Goal: Feedback & Contribution: Submit feedback/report problem

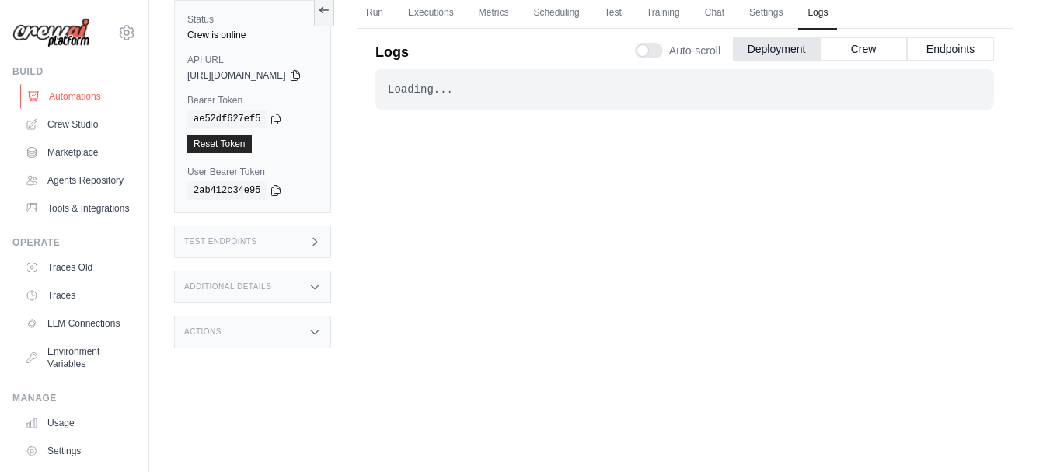
click at [87, 99] on link "Automations" at bounding box center [78, 96] width 117 height 25
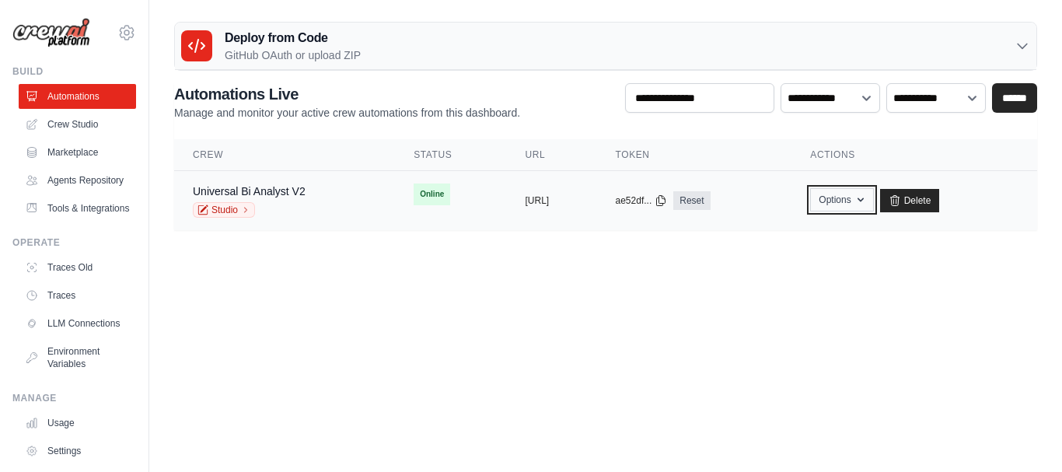
click at [866, 199] on icon "button" at bounding box center [860, 199] width 12 height 12
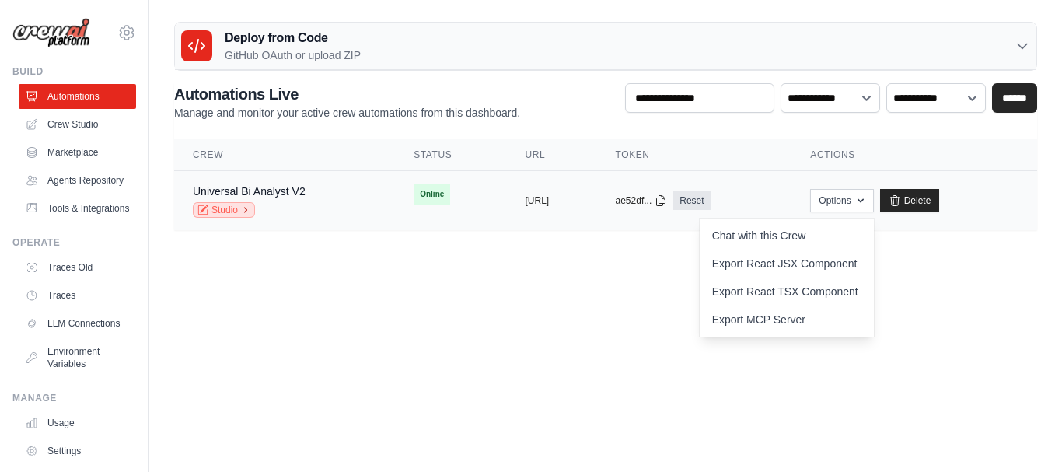
click at [235, 207] on link "Studio" at bounding box center [224, 210] width 62 height 16
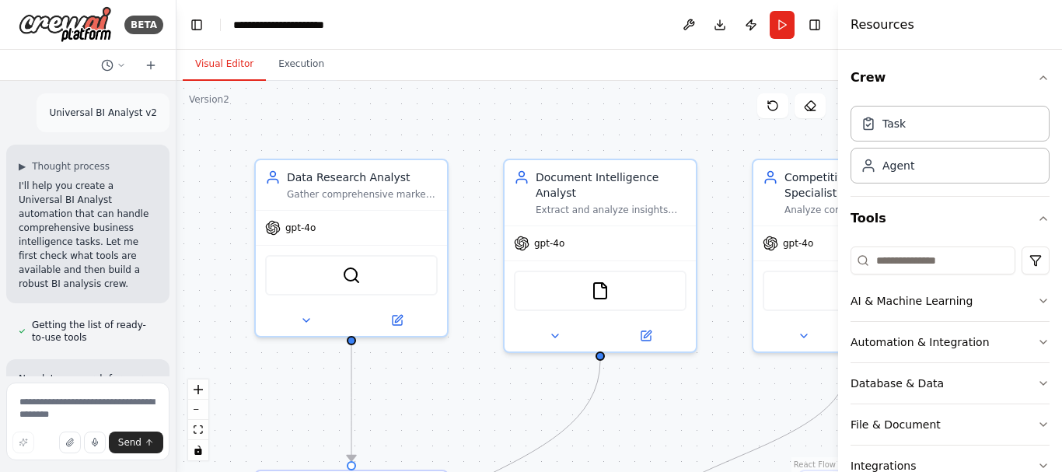
scroll to position [2951, 0]
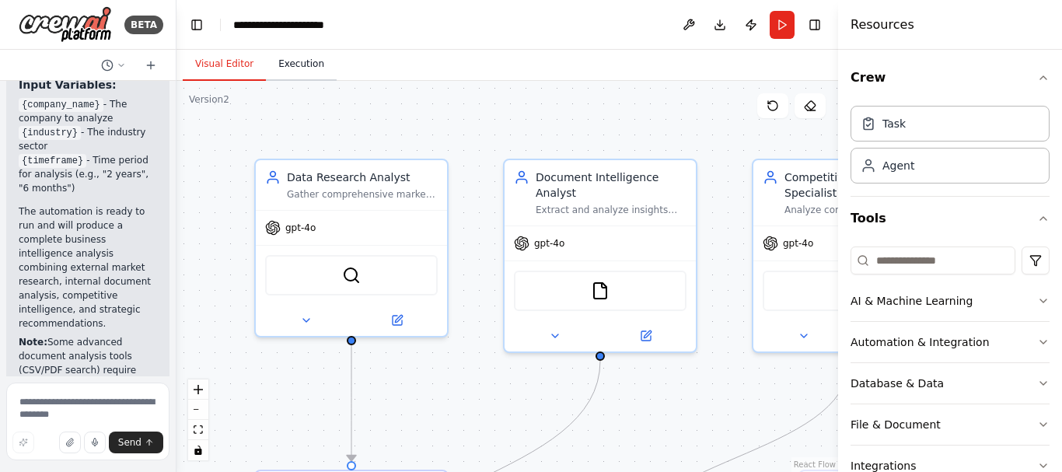
click at [291, 65] on button "Execution" at bounding box center [301, 64] width 71 height 33
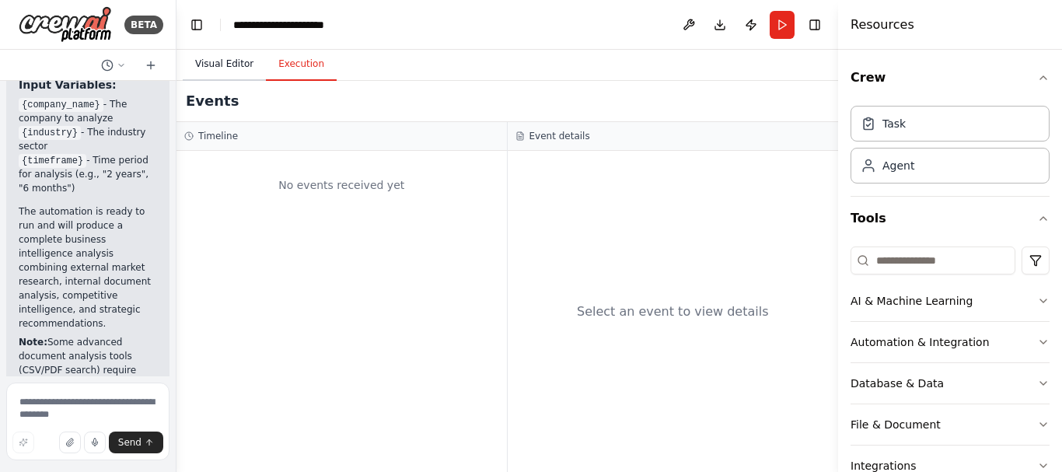
click at [232, 63] on button "Visual Editor" at bounding box center [224, 64] width 83 height 33
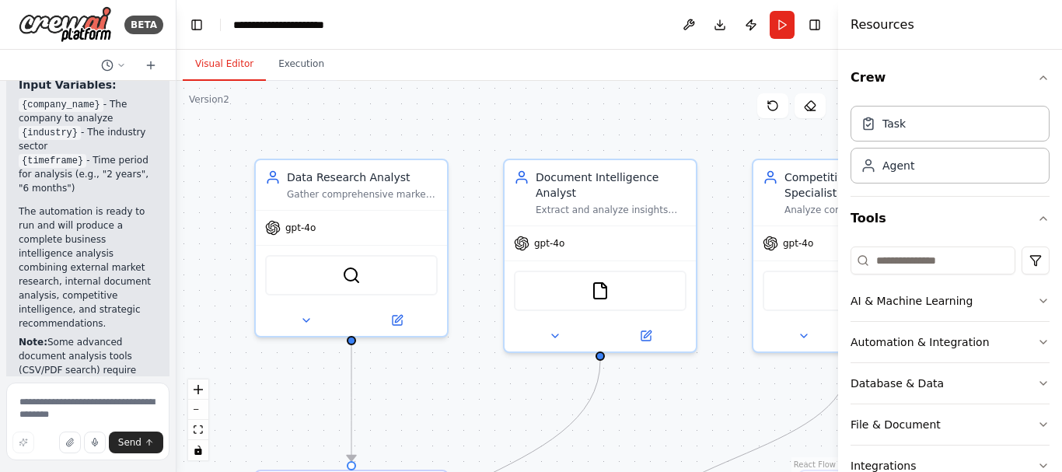
scroll to position [207, 0]
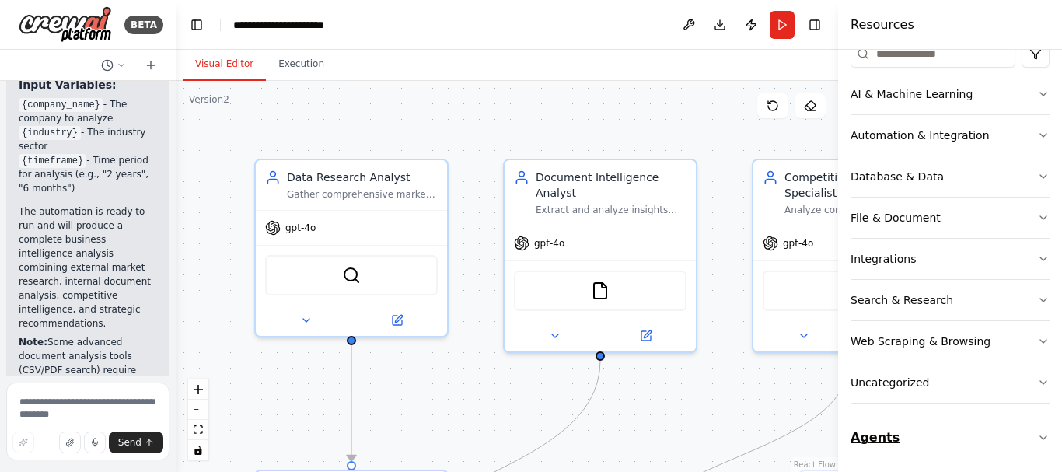
click at [1037, 432] on icon "button" at bounding box center [1043, 437] width 12 height 12
click at [689, 26] on button at bounding box center [688, 25] width 25 height 28
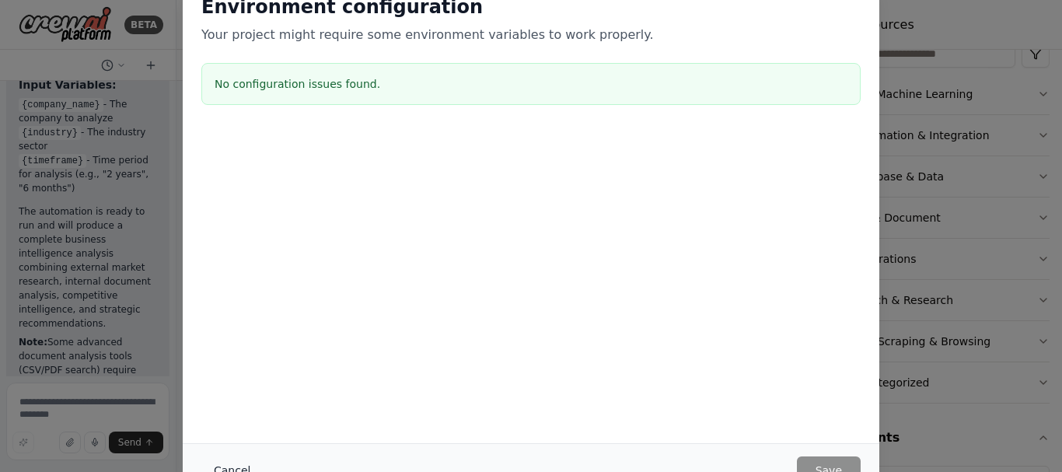
click at [227, 467] on button "Cancel" at bounding box center [231, 470] width 61 height 28
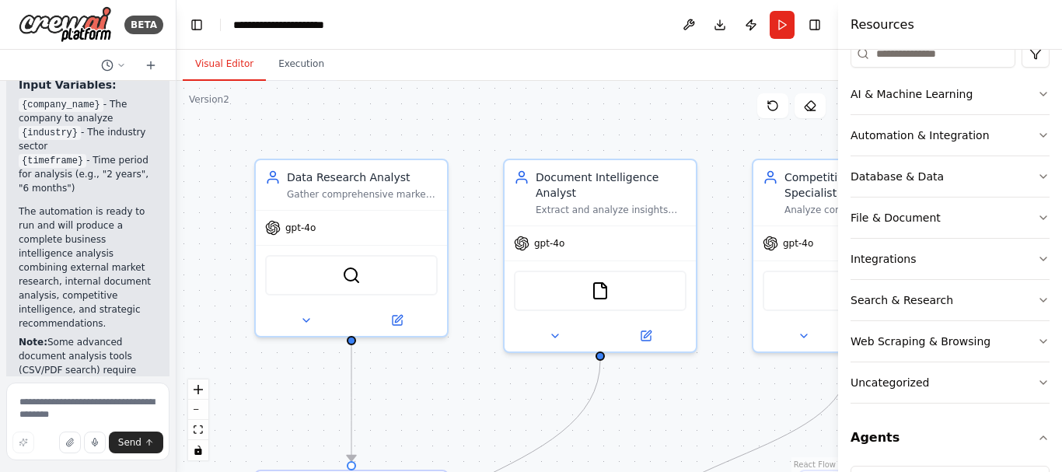
scroll to position [0, 0]
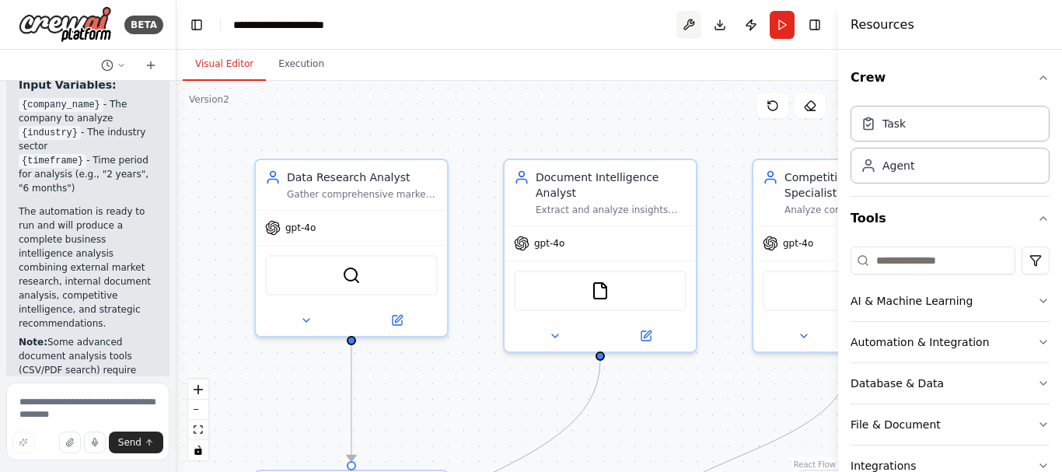
click at [688, 26] on button at bounding box center [688, 25] width 25 height 28
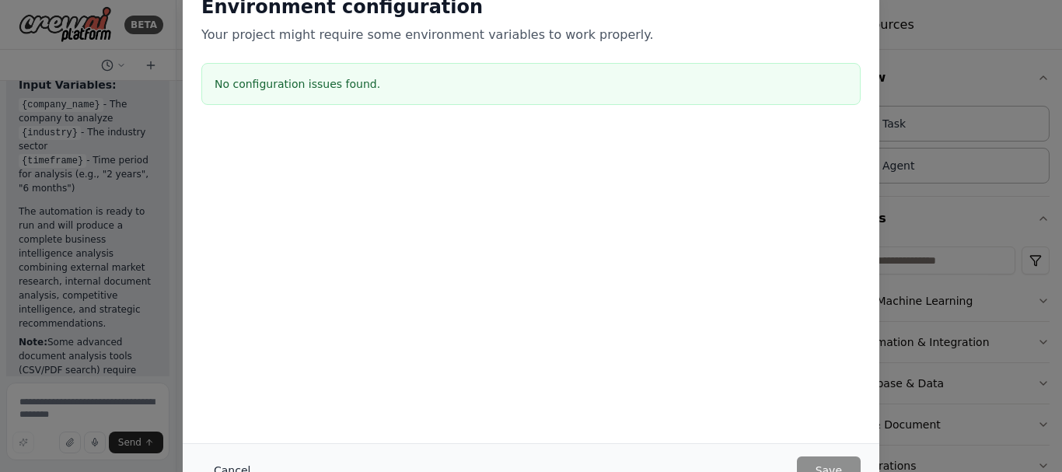
click at [232, 469] on button "Cancel" at bounding box center [231, 470] width 61 height 28
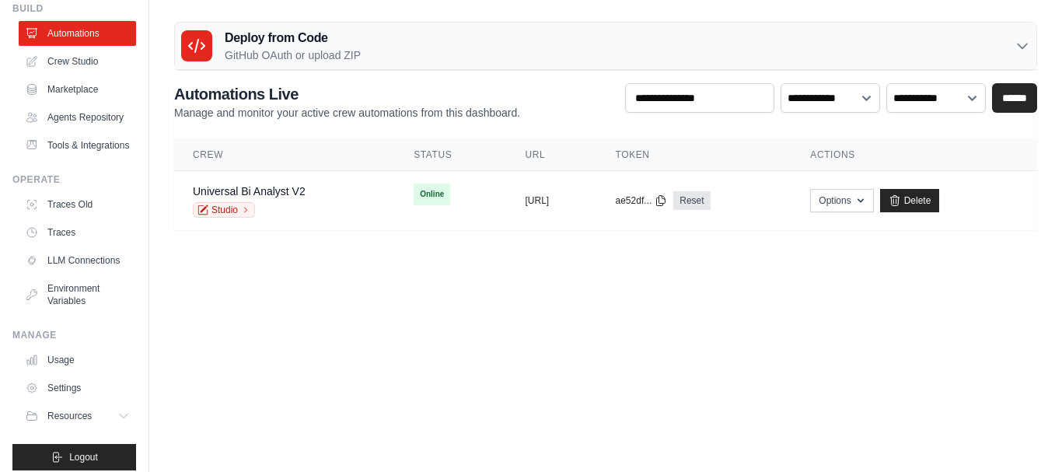
scroll to position [58, 0]
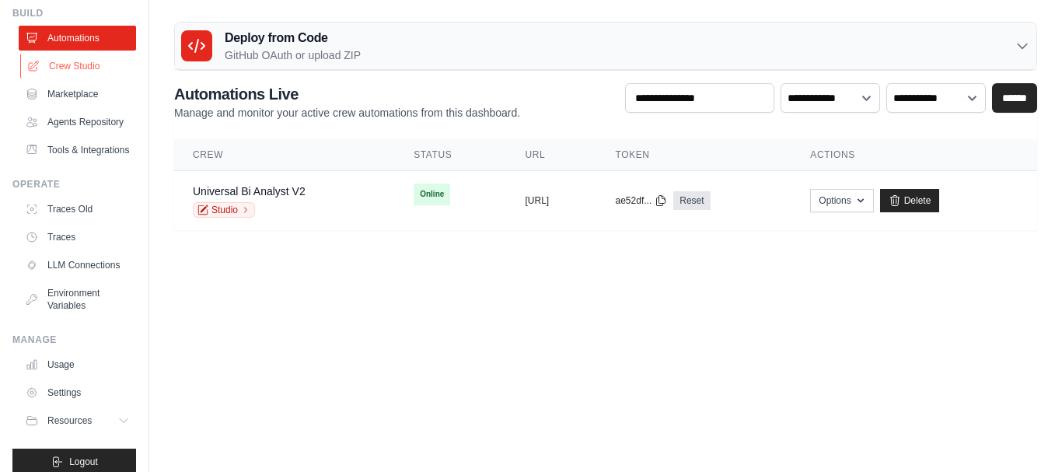
click at [64, 64] on link "Crew Studio" at bounding box center [78, 66] width 117 height 25
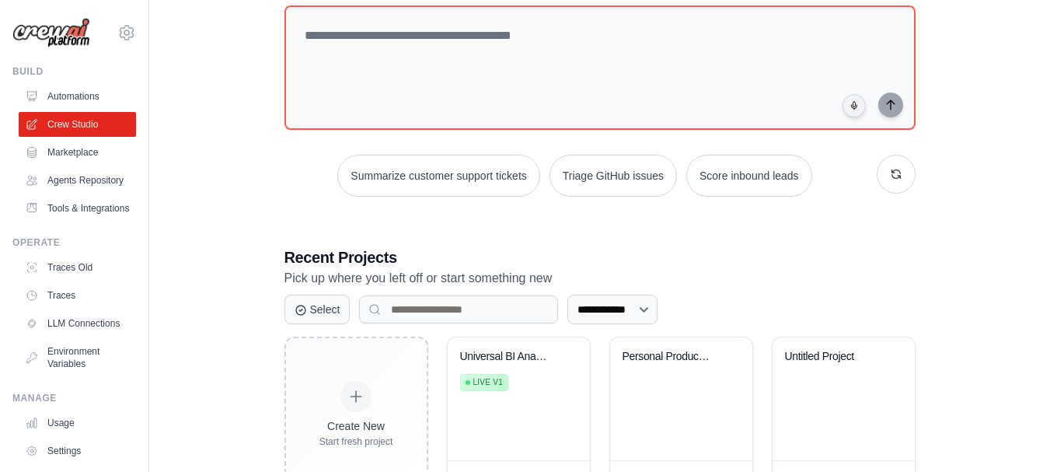
scroll to position [155, 0]
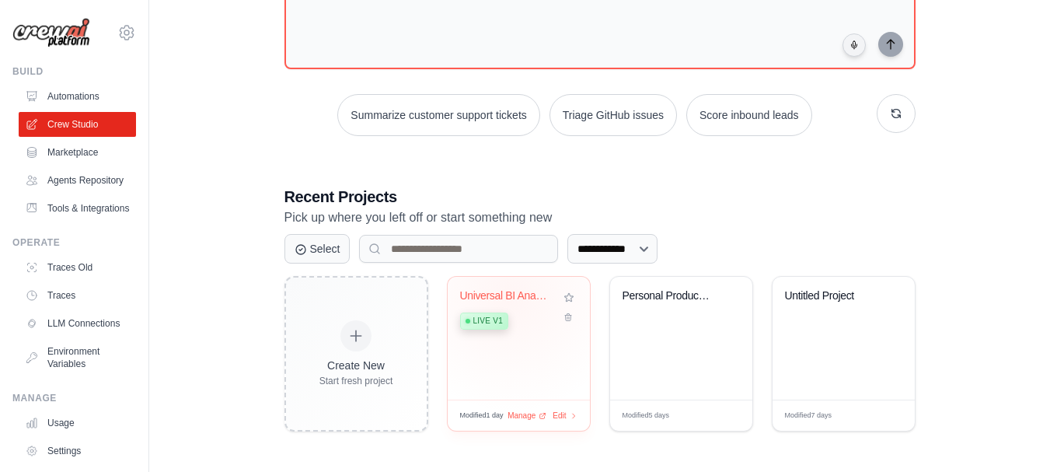
click at [511, 297] on div "Universal BI Analyst v2" at bounding box center [507, 296] width 94 height 14
click at [539, 416] on div "Manage" at bounding box center [527, 415] width 43 height 13
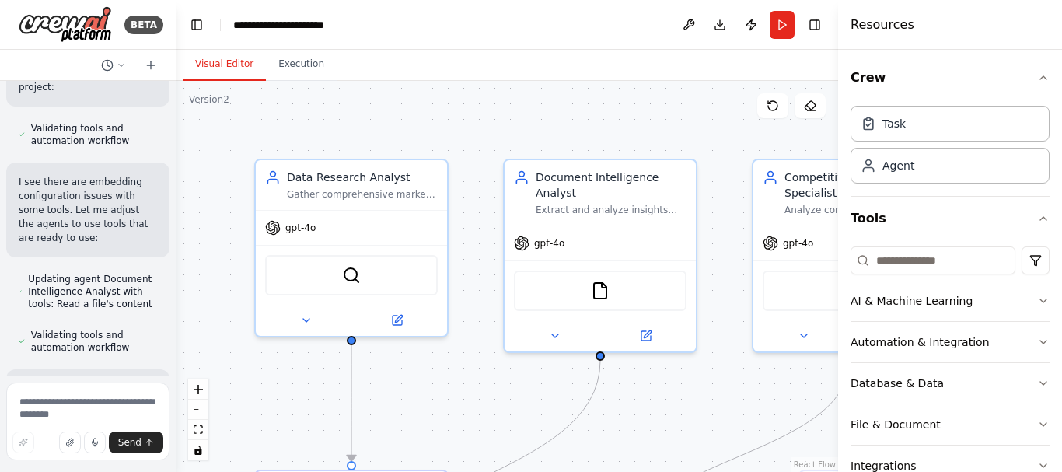
scroll to position [1855, 0]
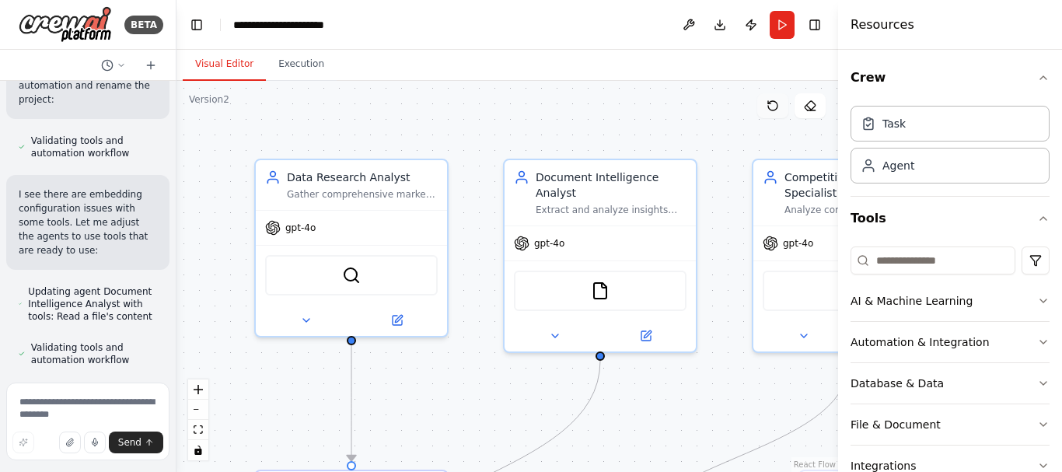
click at [773, 108] on icon at bounding box center [772, 105] width 12 height 12
click at [774, 106] on icon at bounding box center [772, 105] width 12 height 12
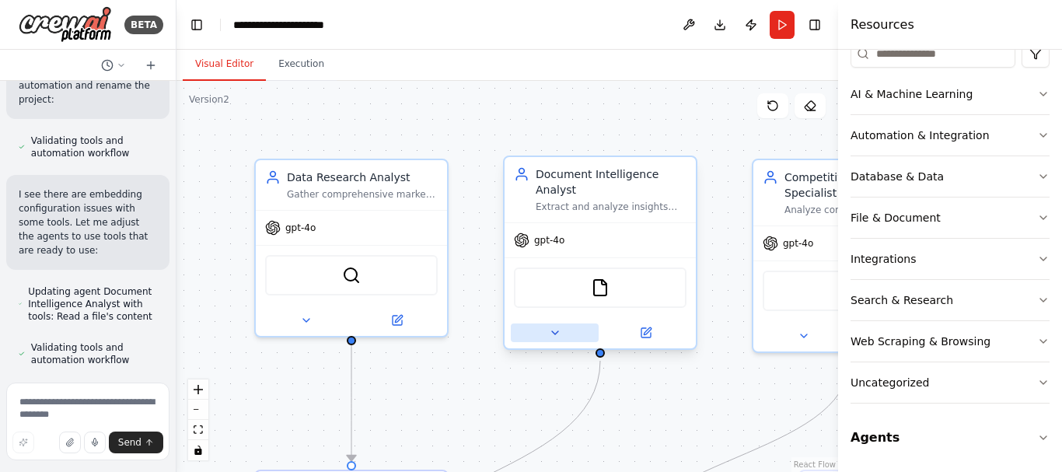
click at [552, 331] on icon at bounding box center [555, 332] width 6 height 3
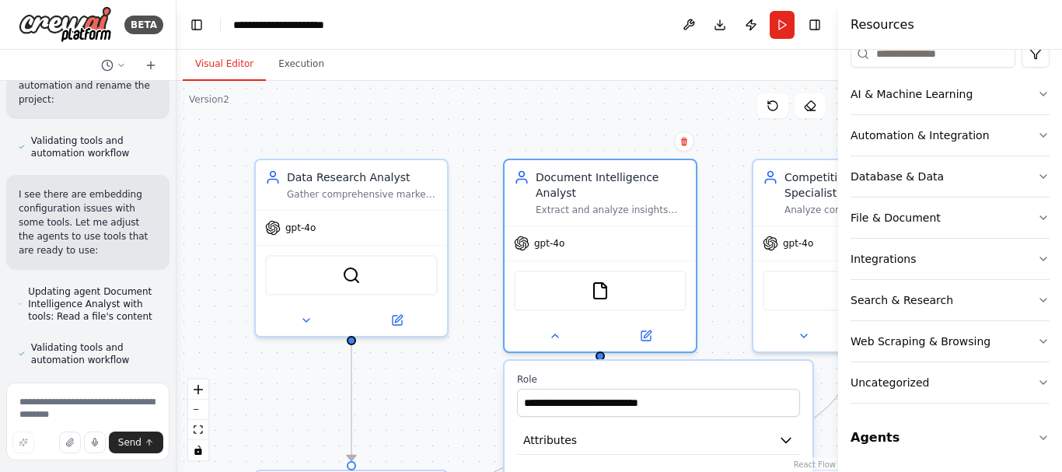
click at [474, 354] on div ".deletable-edge-delete-btn { width: 20px; height: 20px; border: 0px solid #ffff…" at bounding box center [506, 276] width 661 height 391
click at [472, 94] on div ".deletable-edge-delete-btn { width: 20px; height: 20px; border: 0px solid #ffff…" at bounding box center [506, 276] width 661 height 391
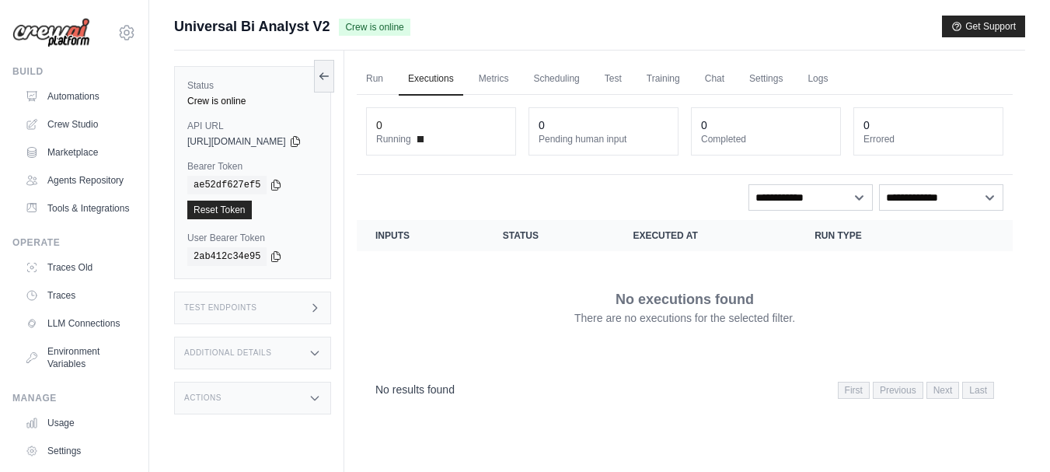
scroll to position [66, 0]
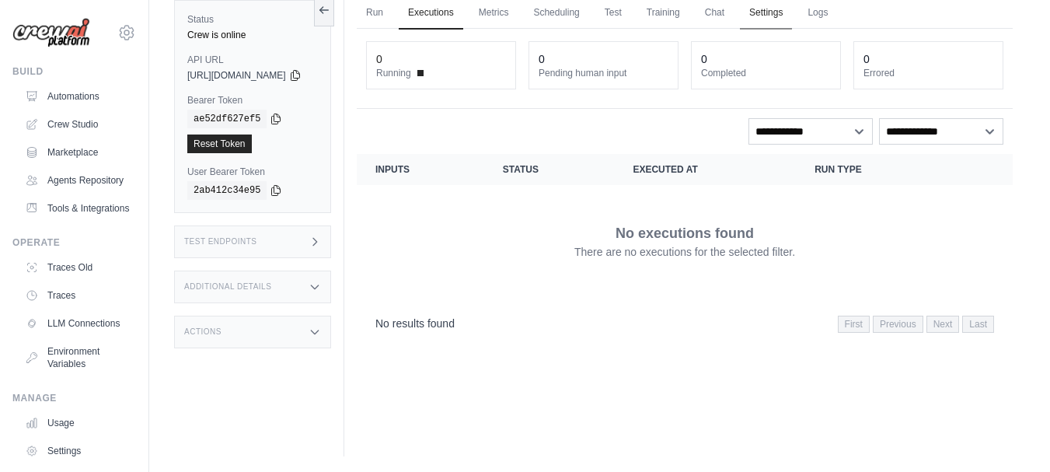
click at [790, 14] on link "Settings" at bounding box center [766, 13] width 52 height 33
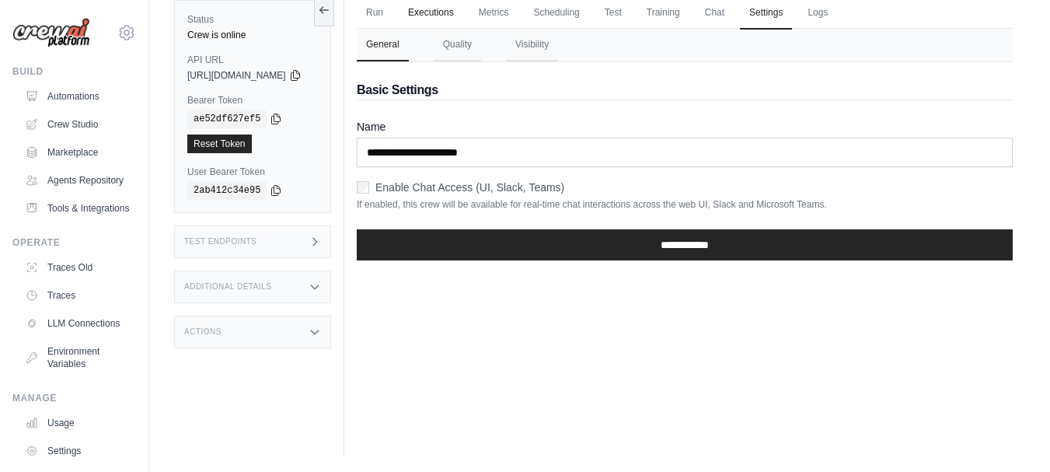
click at [452, 11] on link "Executions" at bounding box center [431, 13] width 64 height 33
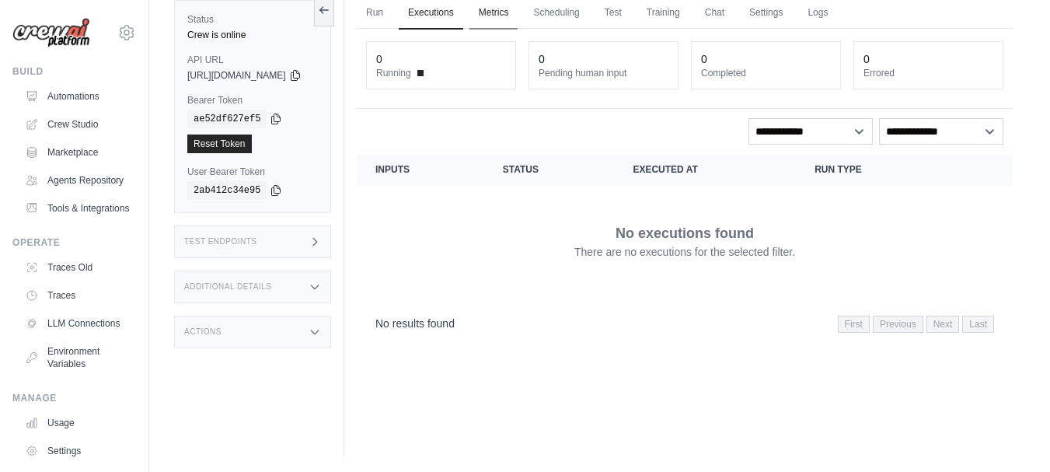
click at [518, 7] on link "Metrics" at bounding box center [493, 13] width 49 height 33
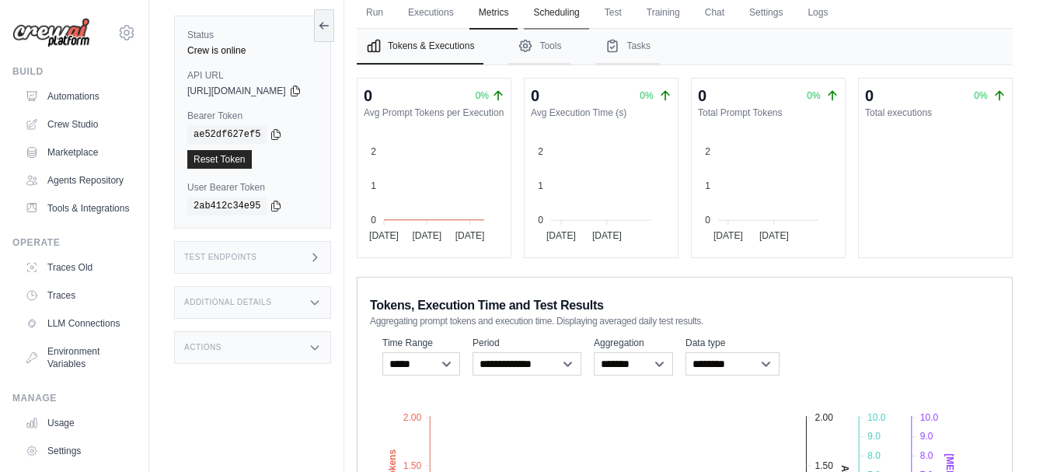
click at [585, 13] on link "Scheduling" at bounding box center [556, 13] width 64 height 33
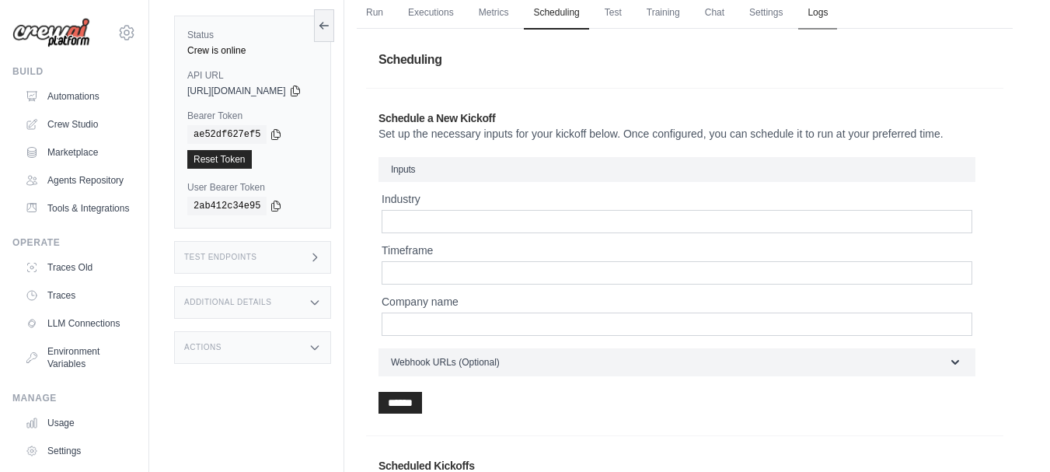
click at [837, 15] on link "Logs" at bounding box center [817, 13] width 39 height 33
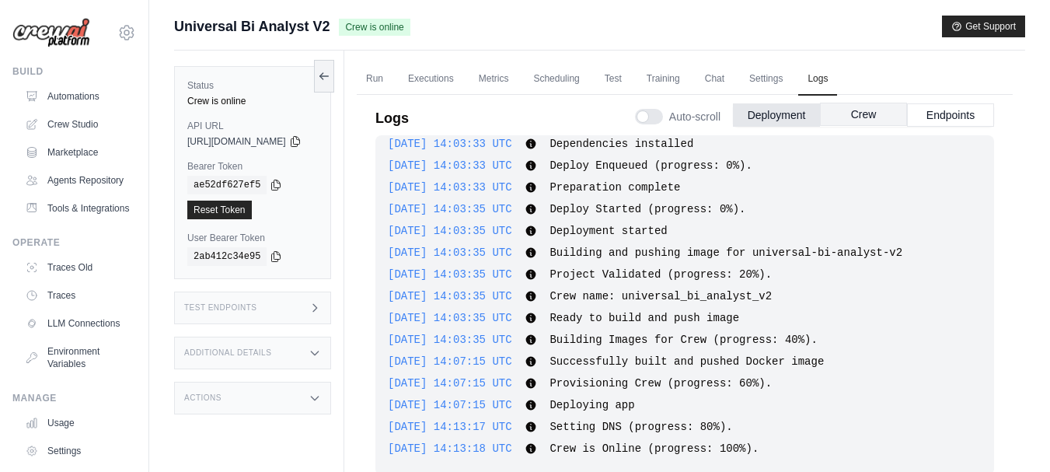
click at [855, 116] on button "Crew" at bounding box center [863, 114] width 87 height 23
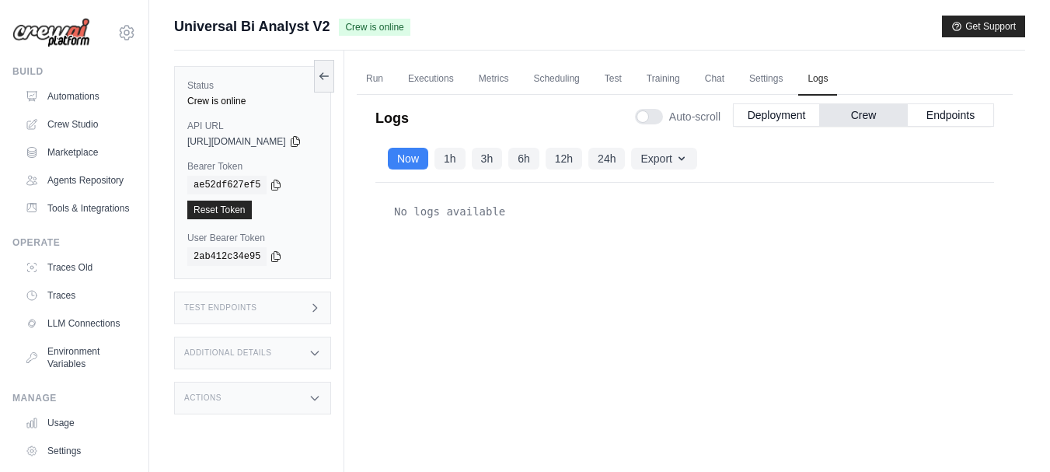
scroll to position [111, 0]
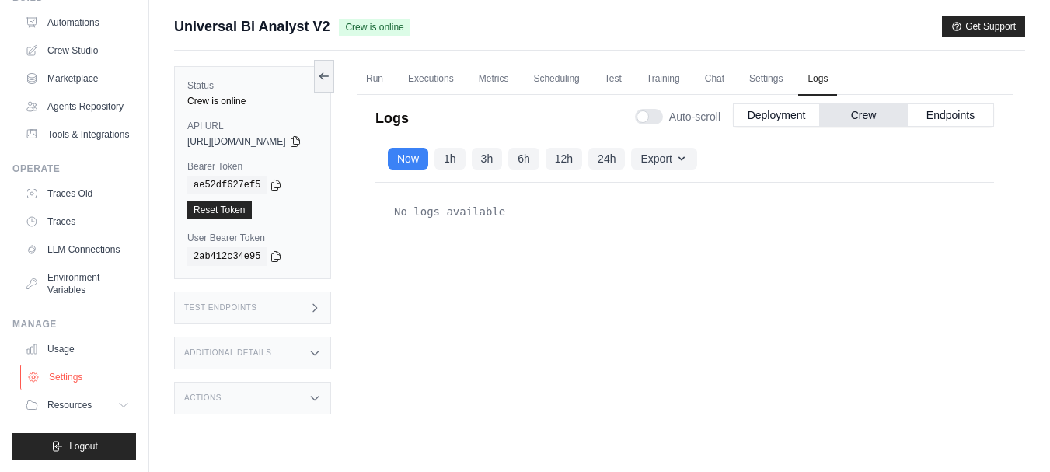
click at [80, 373] on link "Settings" at bounding box center [78, 376] width 117 height 25
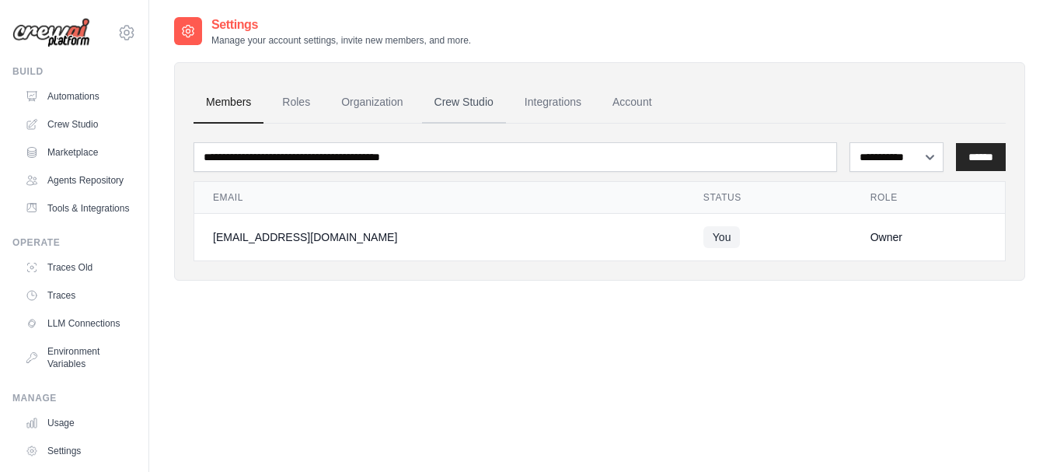
click at [460, 110] on link "Crew Studio" at bounding box center [464, 103] width 84 height 42
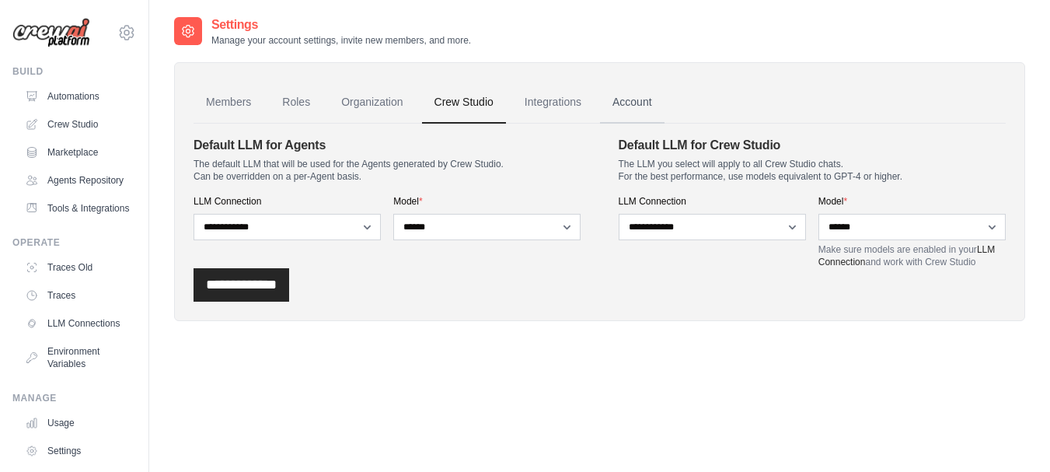
click at [638, 102] on link "Account" at bounding box center [632, 103] width 64 height 42
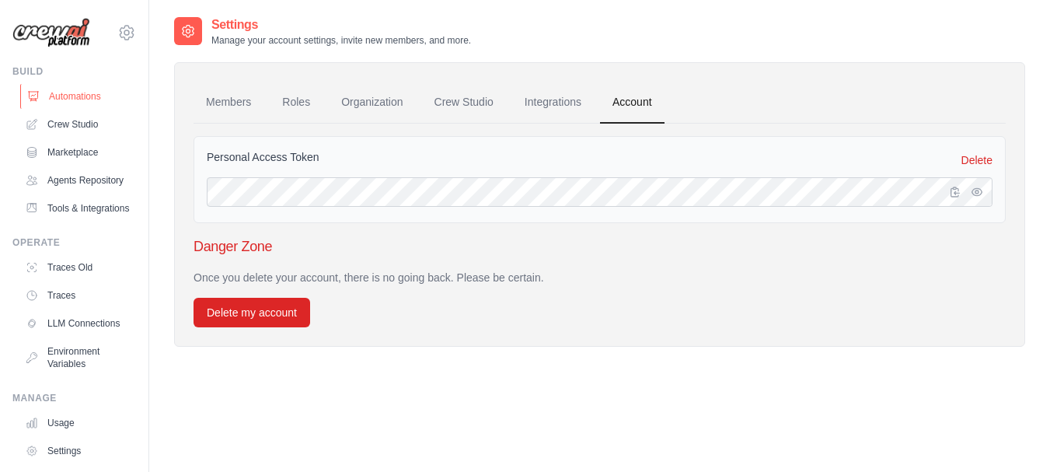
click at [78, 98] on link "Automations" at bounding box center [78, 96] width 117 height 25
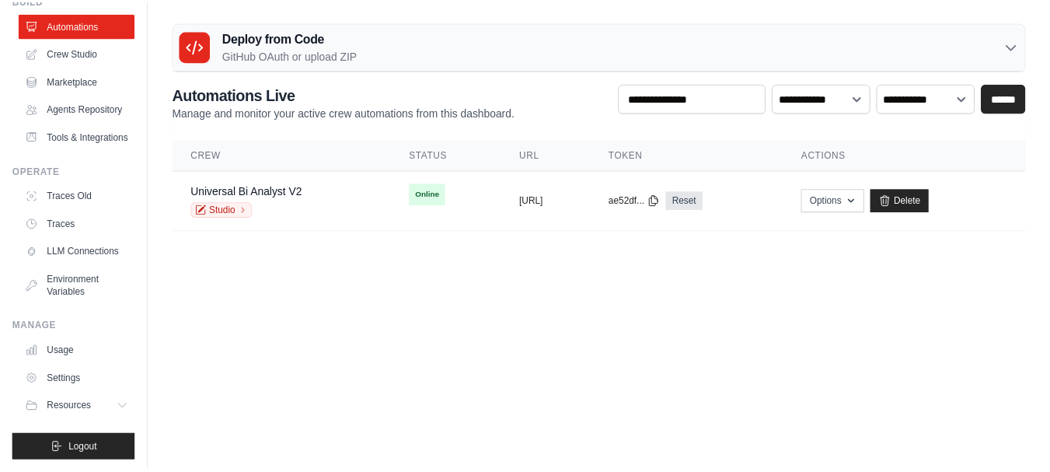
scroll to position [111, 0]
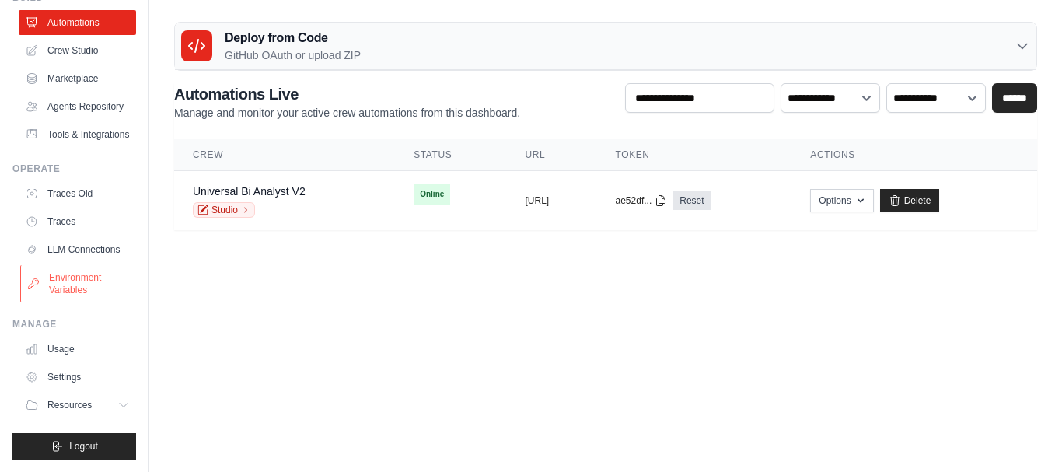
click at [66, 279] on link "Environment Variables" at bounding box center [78, 283] width 117 height 37
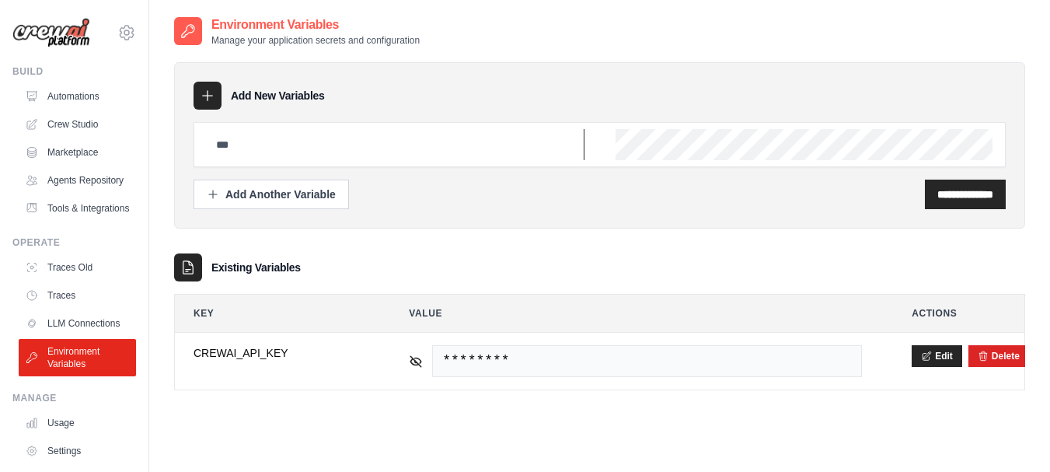
type input "**********"
click at [76, 96] on link "Automations" at bounding box center [78, 96] width 117 height 25
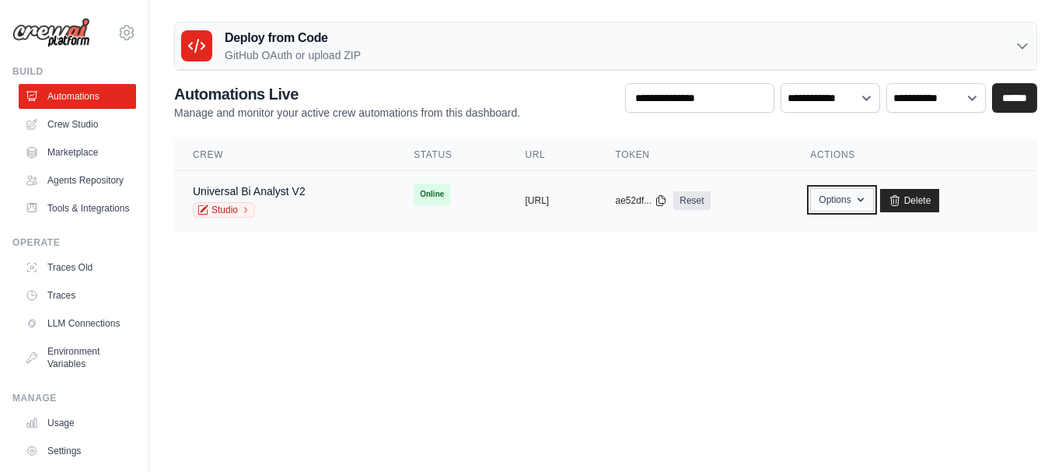
click at [866, 199] on icon "button" at bounding box center [860, 199] width 12 height 12
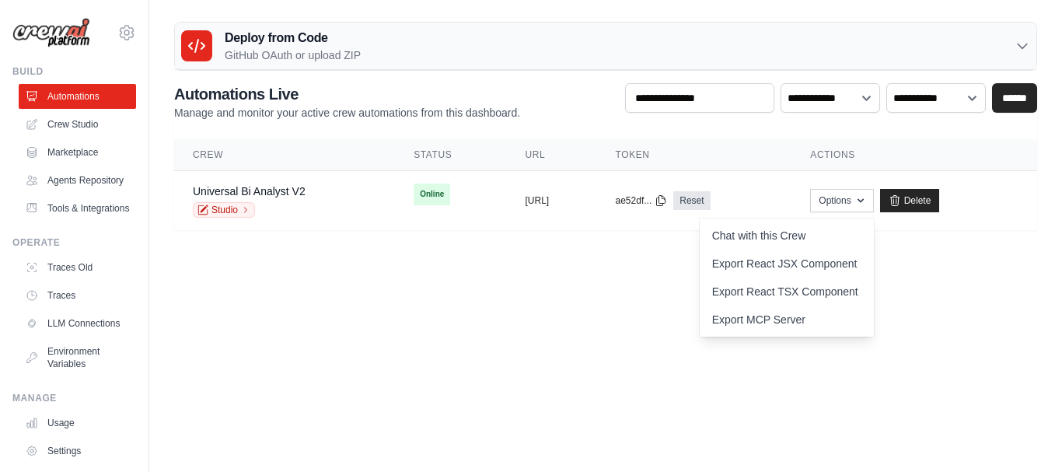
click at [605, 361] on body "lukheftomabusa@gmail.com Settings Build Automations" at bounding box center [531, 236] width 1062 height 472
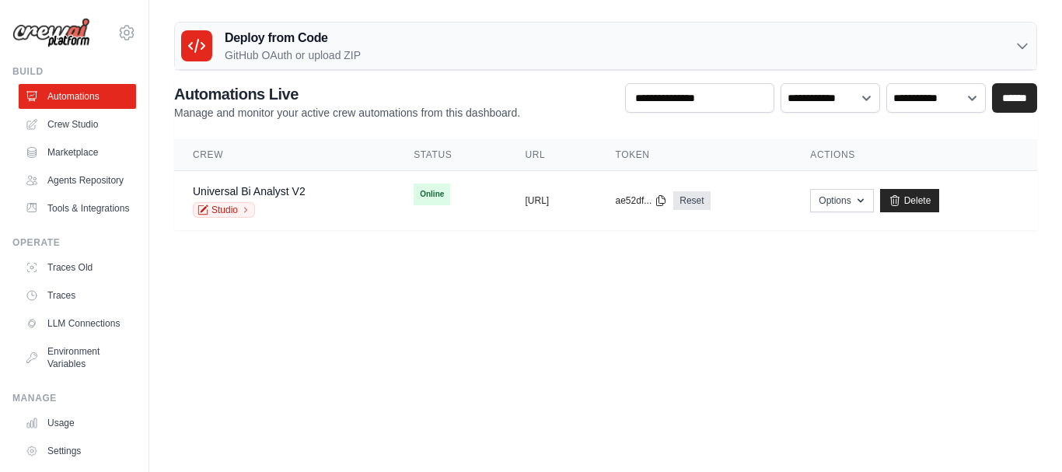
click at [258, 40] on h3 "Deploy from Code" at bounding box center [293, 38] width 136 height 19
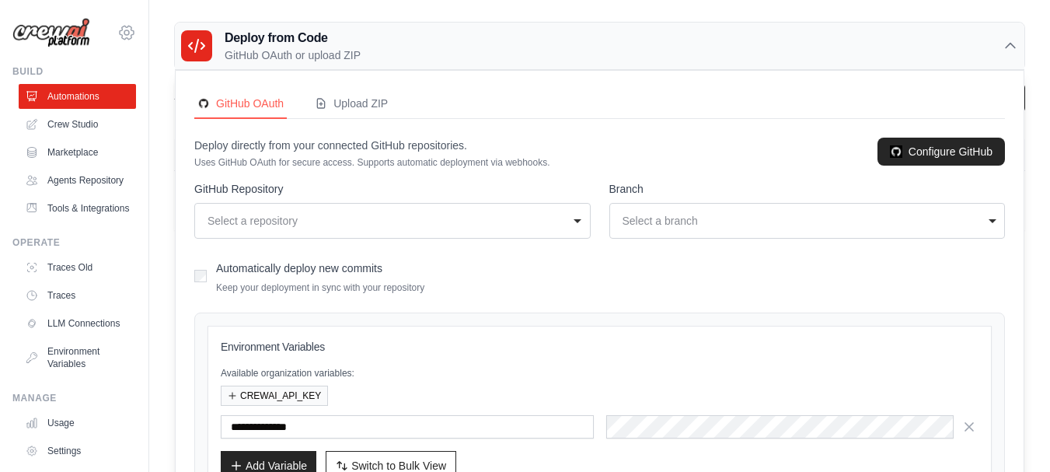
click at [124, 34] on icon at bounding box center [126, 32] width 5 height 5
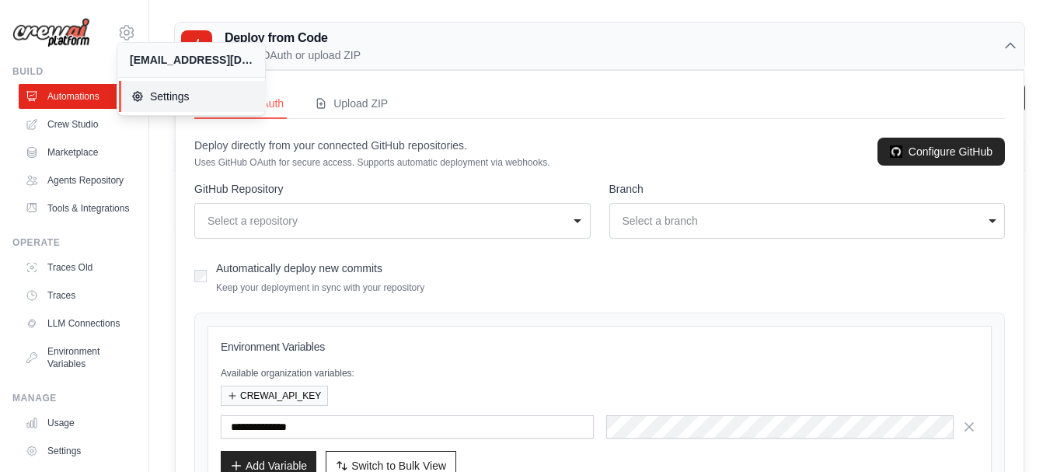
click at [163, 91] on span "Settings" at bounding box center [192, 97] width 123 height 16
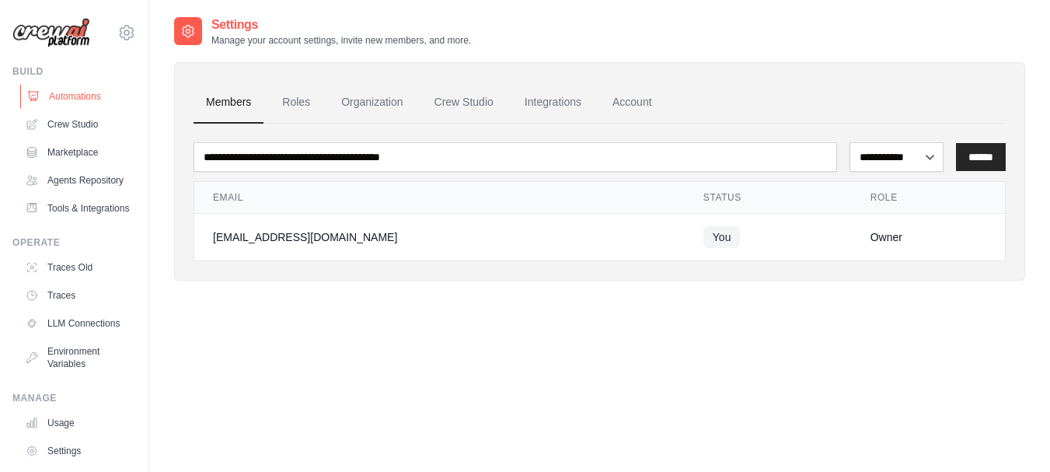
click at [84, 92] on link "Automations" at bounding box center [78, 96] width 117 height 25
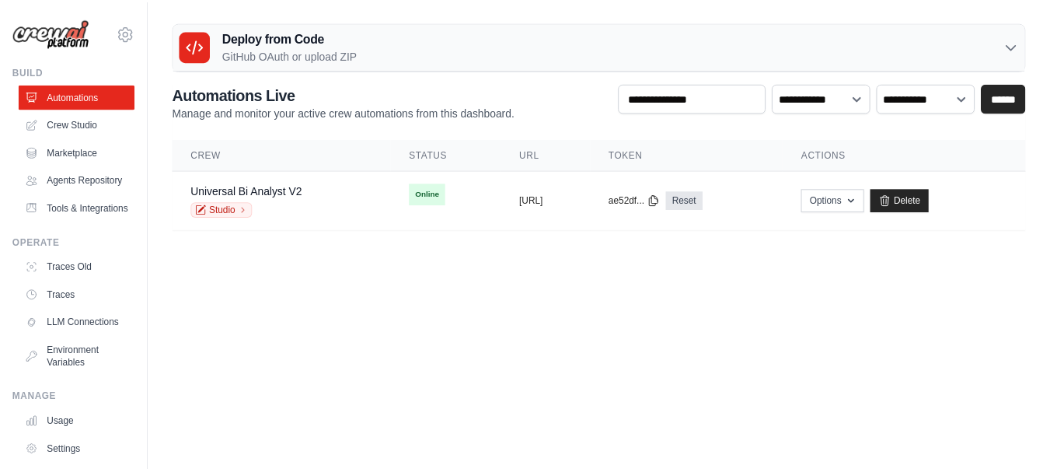
scroll to position [111, 0]
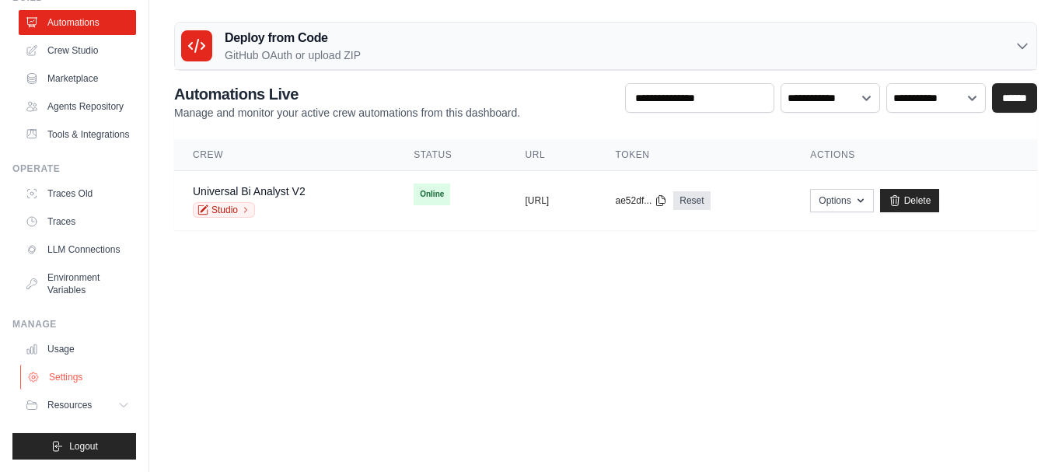
click at [68, 372] on link "Settings" at bounding box center [78, 376] width 117 height 25
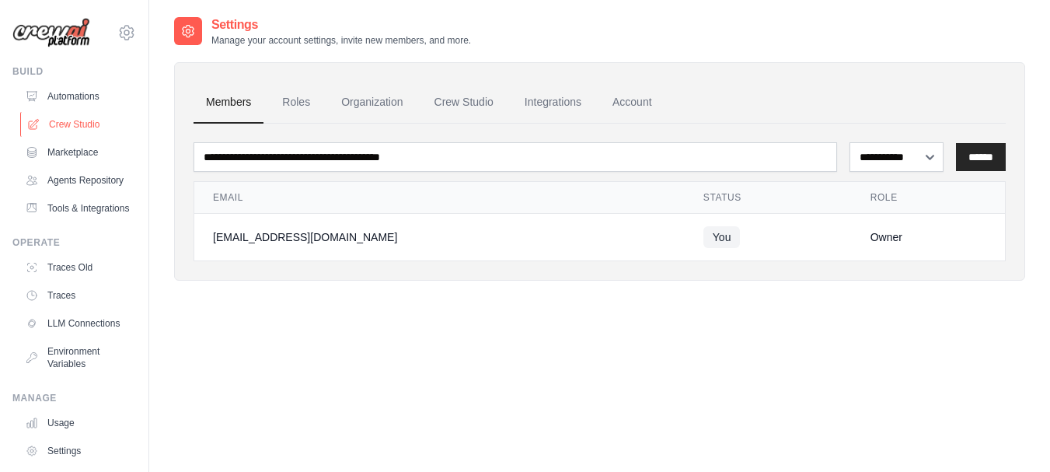
click at [71, 120] on link "Crew Studio" at bounding box center [78, 124] width 117 height 25
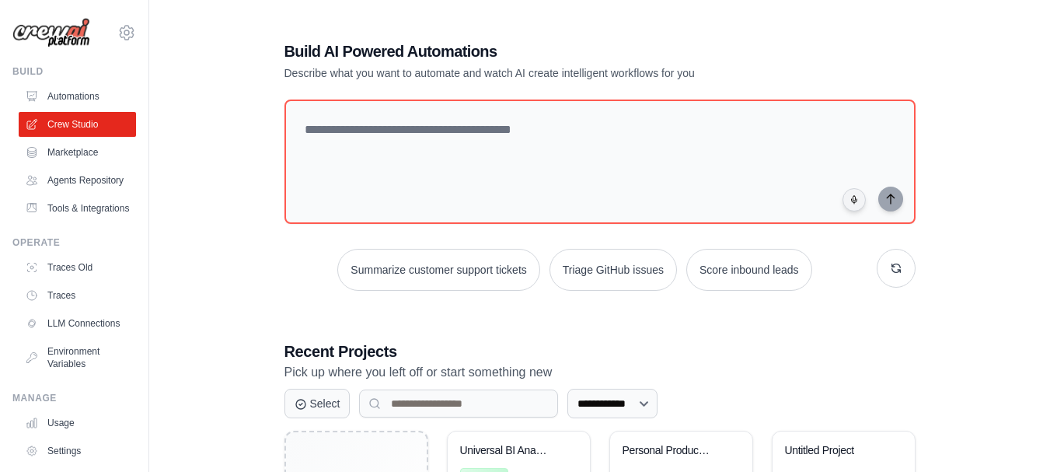
scroll to position [155, 0]
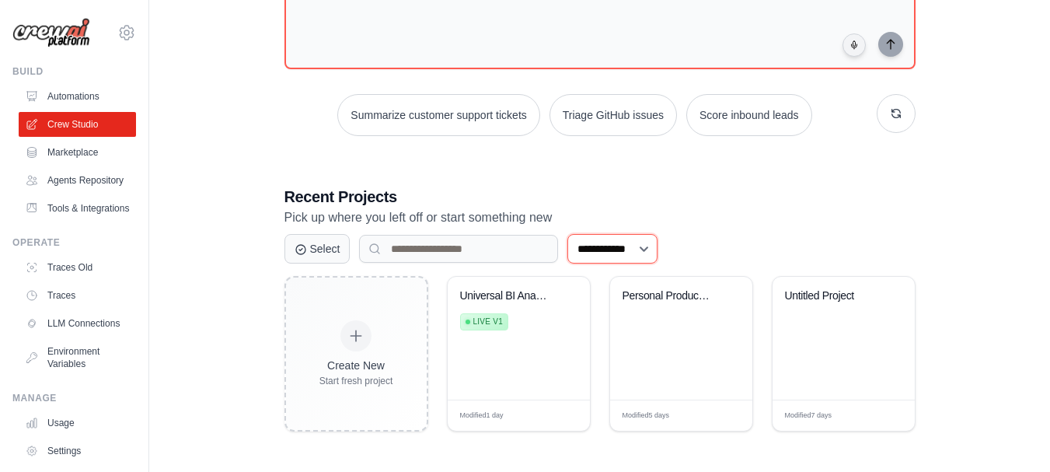
click at [657, 246] on select "**********" at bounding box center [612, 249] width 90 height 30
select select "********"
click at [567, 234] on select "**********" at bounding box center [612, 249] width 90 height 30
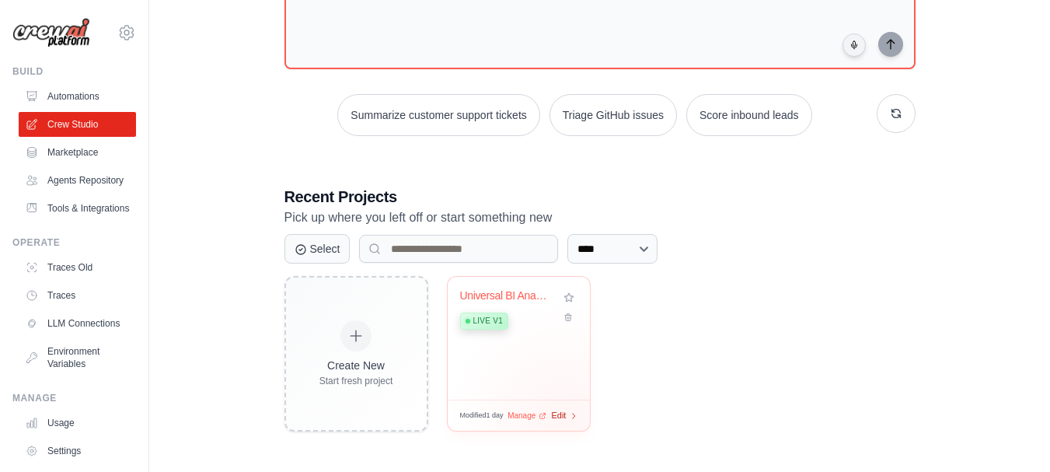
click at [562, 417] on span "Edit" at bounding box center [559, 415] width 15 height 13
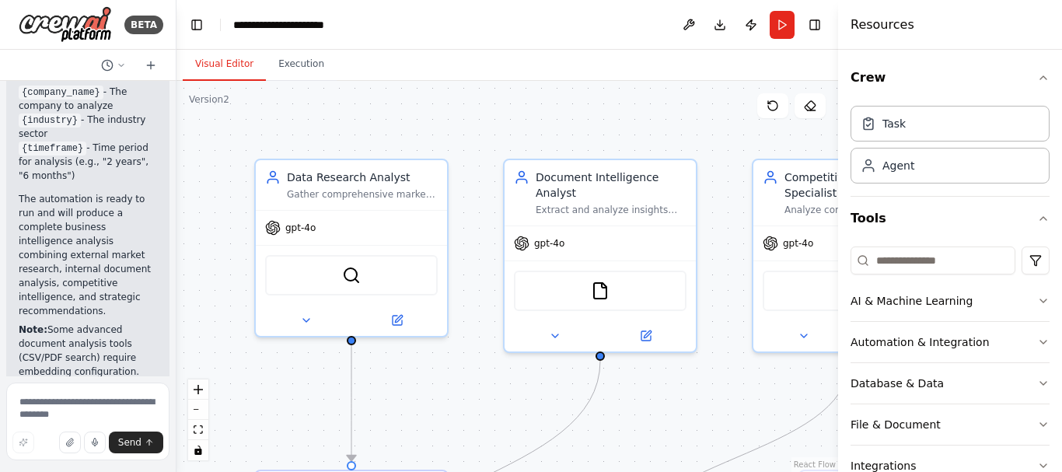
scroll to position [2951, 0]
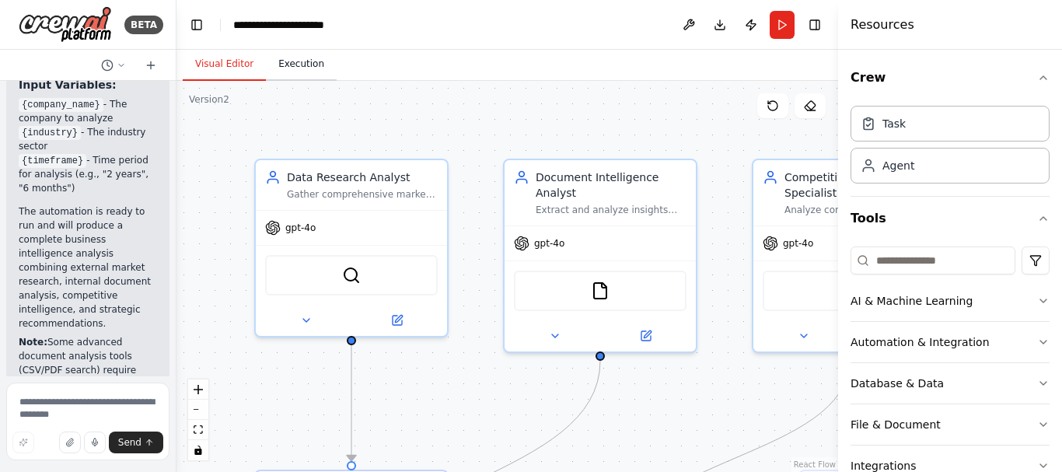
click at [296, 68] on button "Execution" at bounding box center [301, 64] width 71 height 33
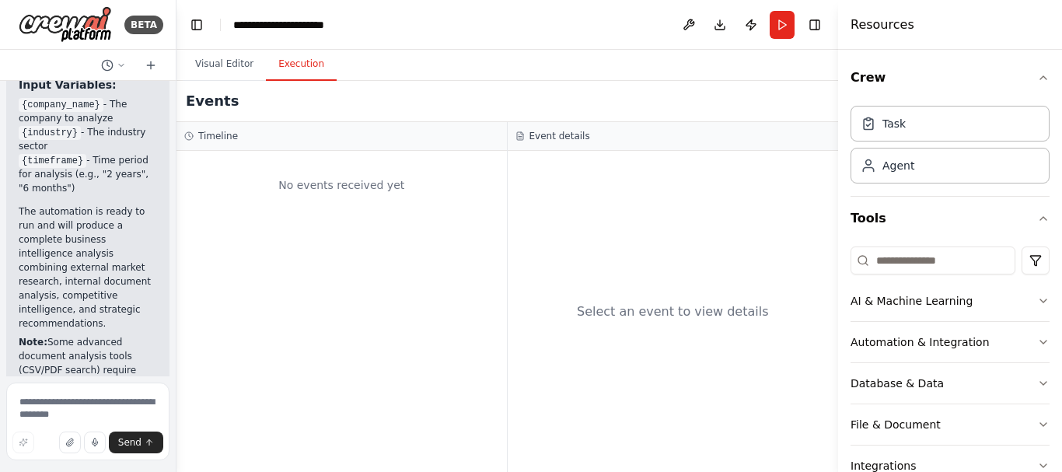
scroll to position [207, 0]
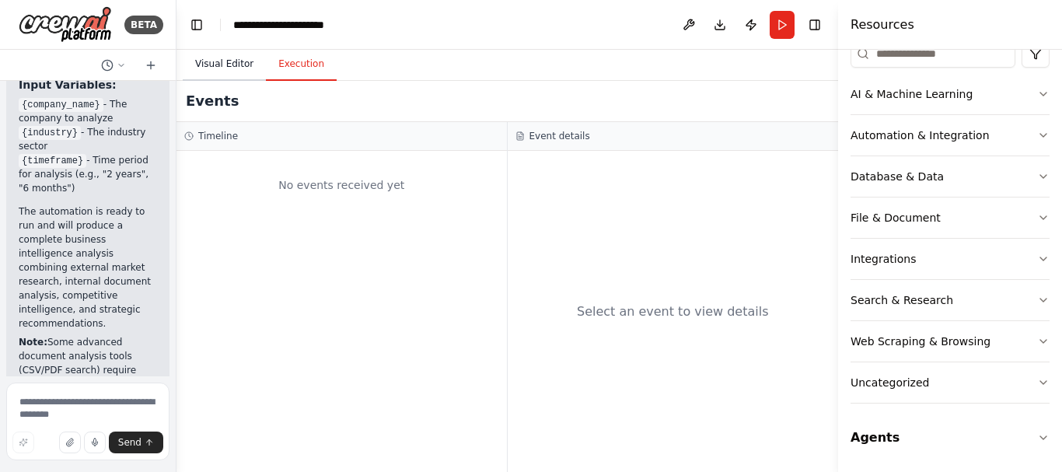
click at [218, 61] on button "Visual Editor" at bounding box center [224, 64] width 83 height 33
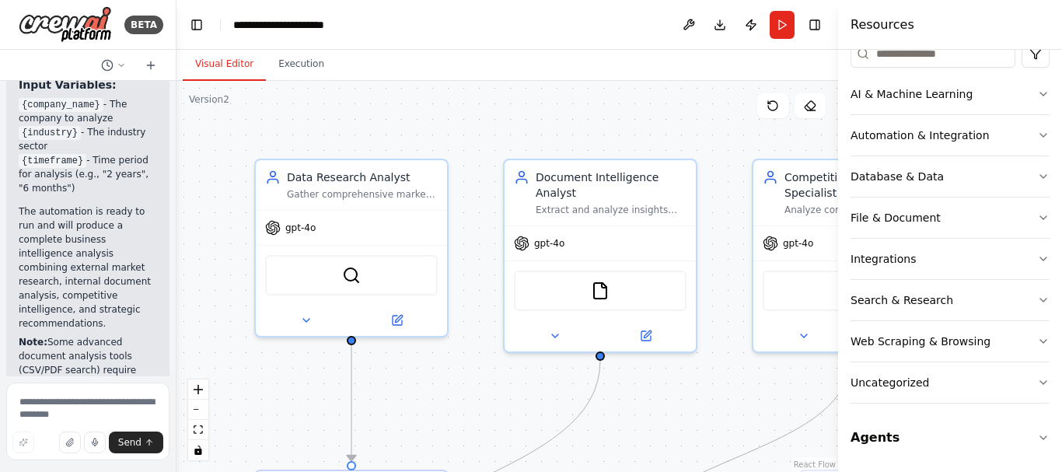
click at [218, 61] on button "Visual Editor" at bounding box center [224, 64] width 83 height 33
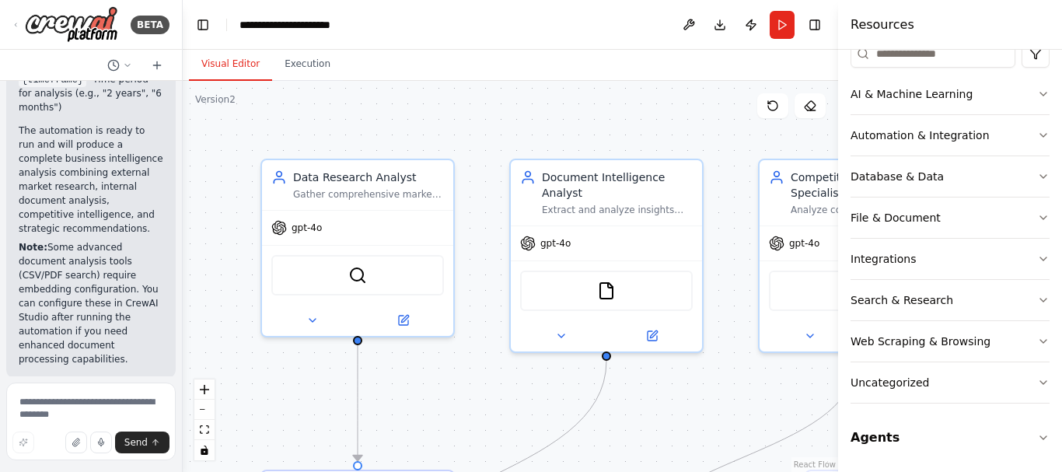
drag, startPoint x: 170, startPoint y: 352, endPoint x: 185, endPoint y: 64, distance: 288.7
click at [185, 64] on div "BETA Universal BI Analyst v2 ▶ Thought process I'll help you create a Universal…" at bounding box center [531, 236] width 1062 height 472
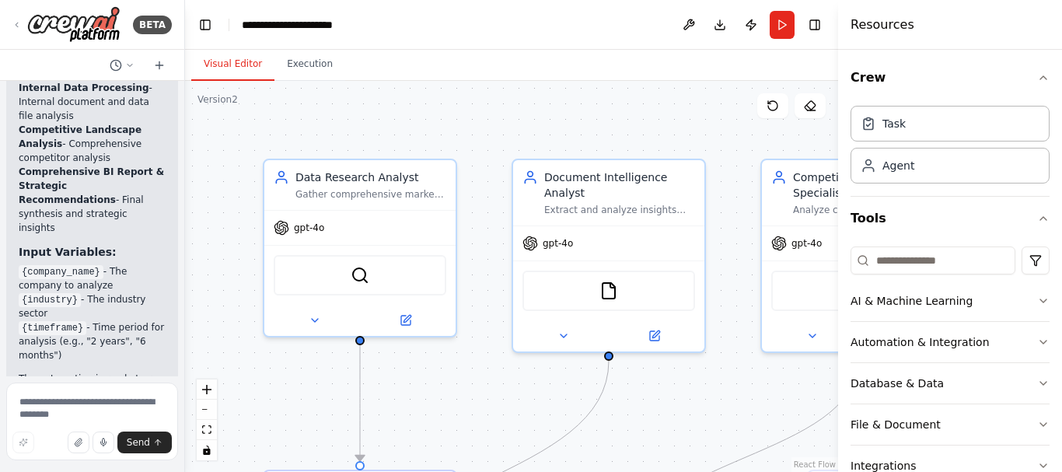
scroll to position [2709, 0]
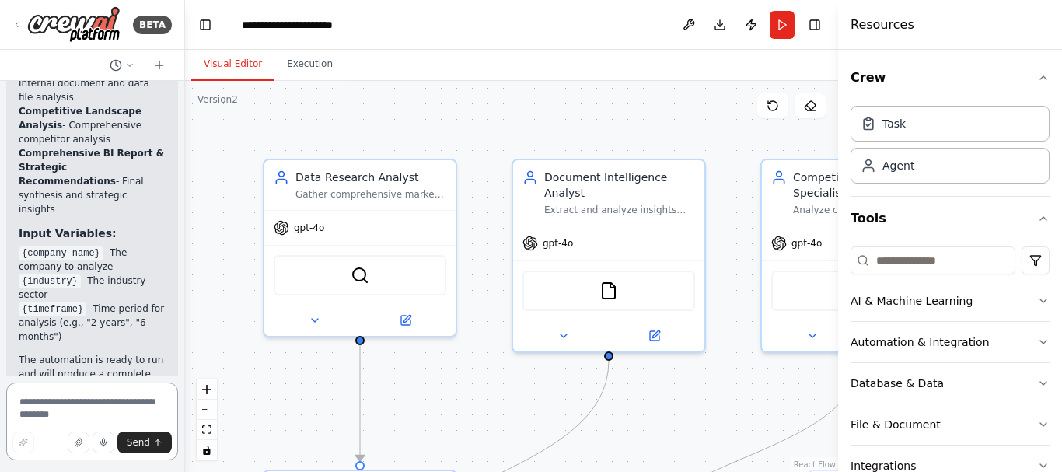
click at [28, 402] on textarea at bounding box center [92, 421] width 172 height 78
click at [28, 402] on textarea "**********" at bounding box center [92, 421] width 172 height 78
click at [66, 411] on textarea "**********" at bounding box center [92, 421] width 172 height 78
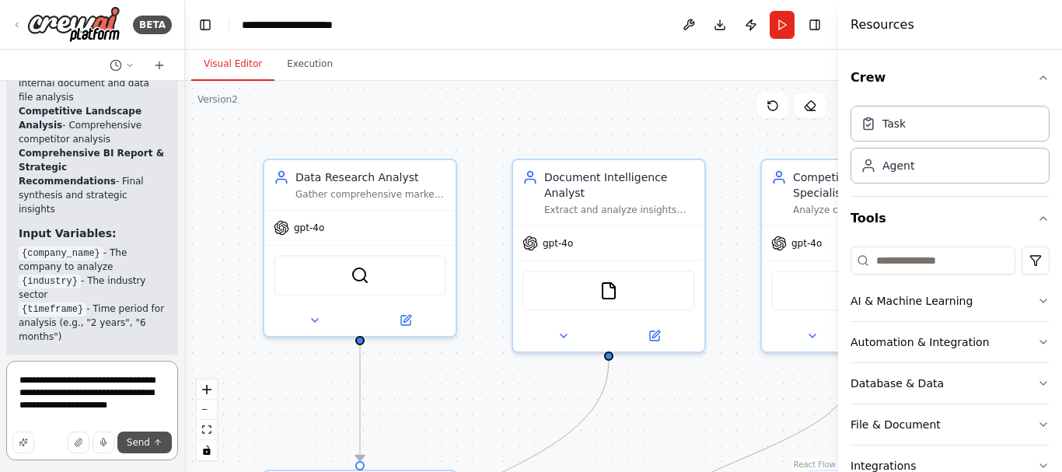
type textarea "**********"
click at [145, 441] on span "Send" at bounding box center [138, 442] width 23 height 12
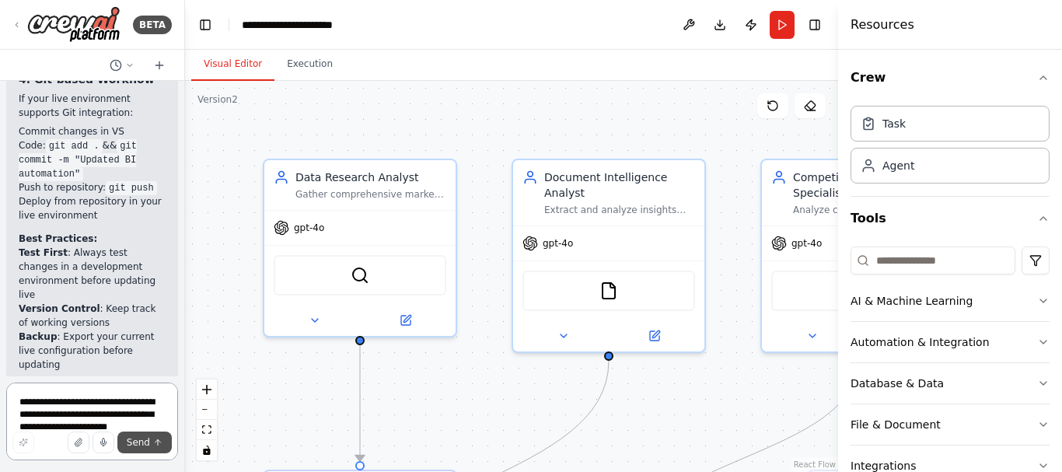
scroll to position [4032, 0]
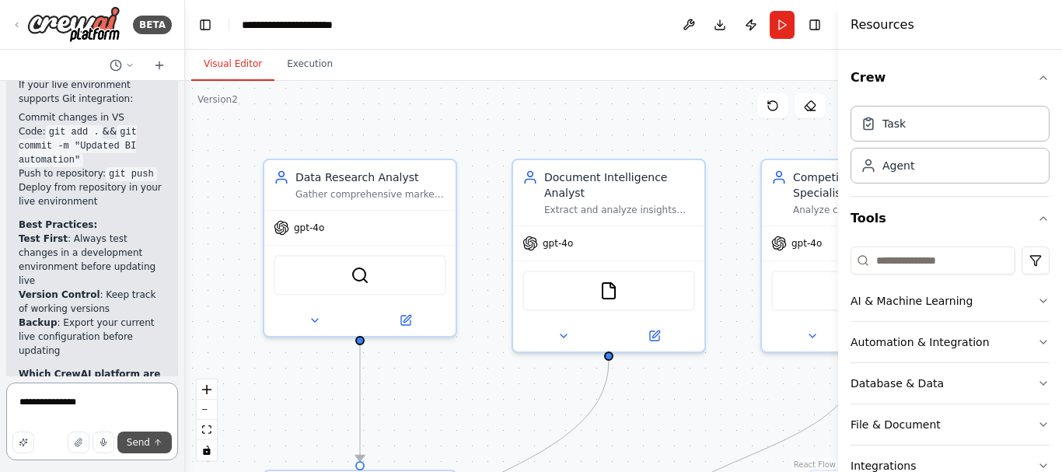
type textarea "**********"
click at [145, 447] on span "Send" at bounding box center [138, 442] width 23 height 12
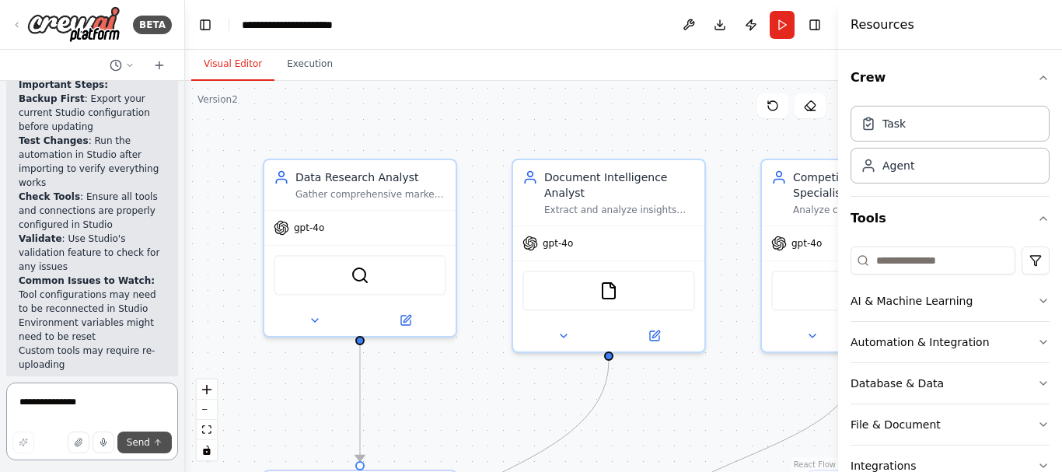
scroll to position [5219, 0]
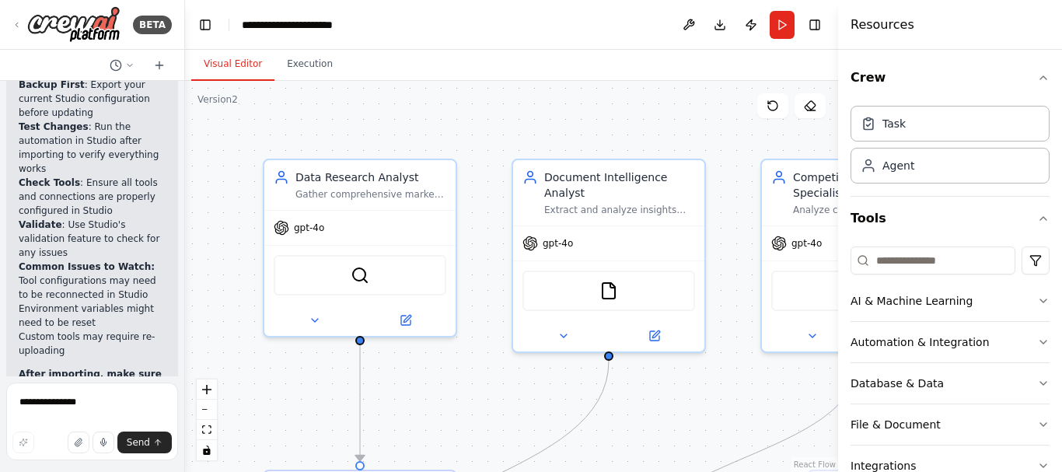
click at [88, 261] on strong "Common Issues to Watch:" at bounding box center [87, 266] width 136 height 11
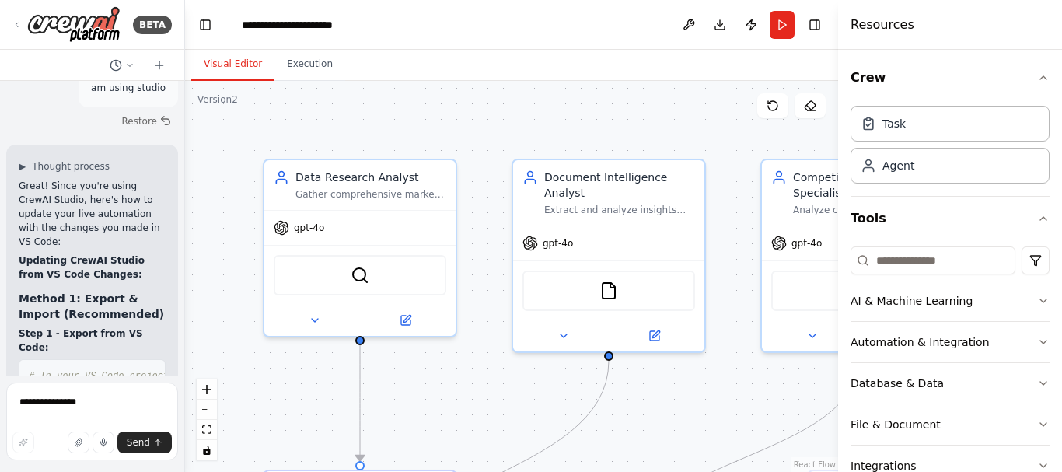
scroll to position [4419, 0]
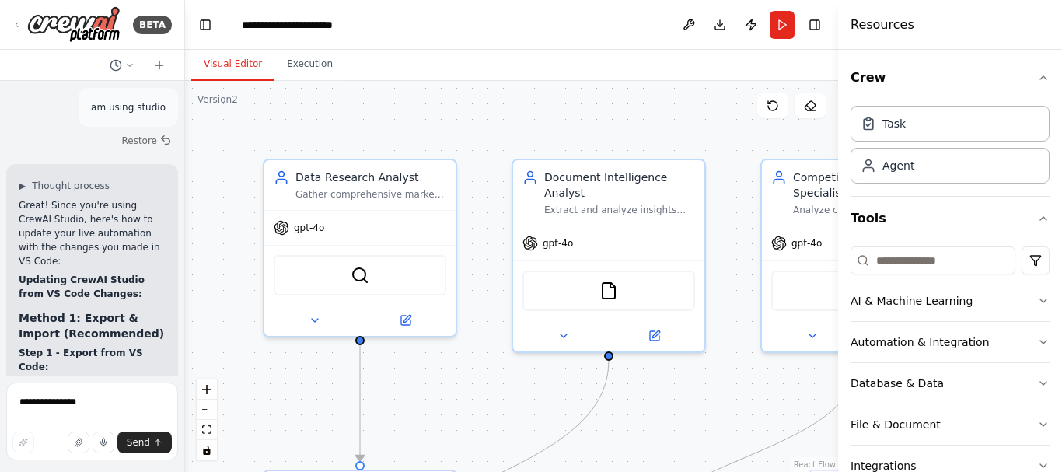
click at [54, 347] on strong "Step 1 - Export from VS Code:" at bounding box center [81, 359] width 124 height 25
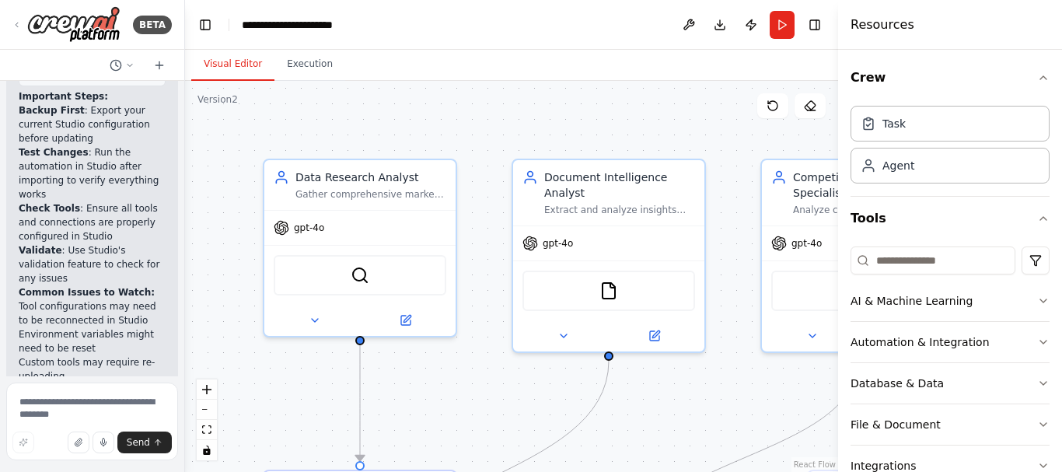
scroll to position [5219, 0]
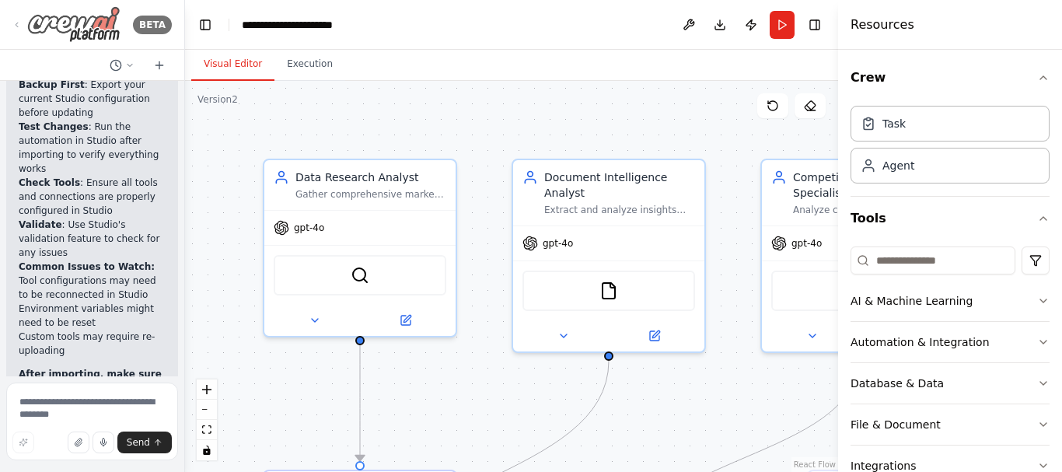
click at [23, 21] on icon at bounding box center [17, 24] width 12 height 9
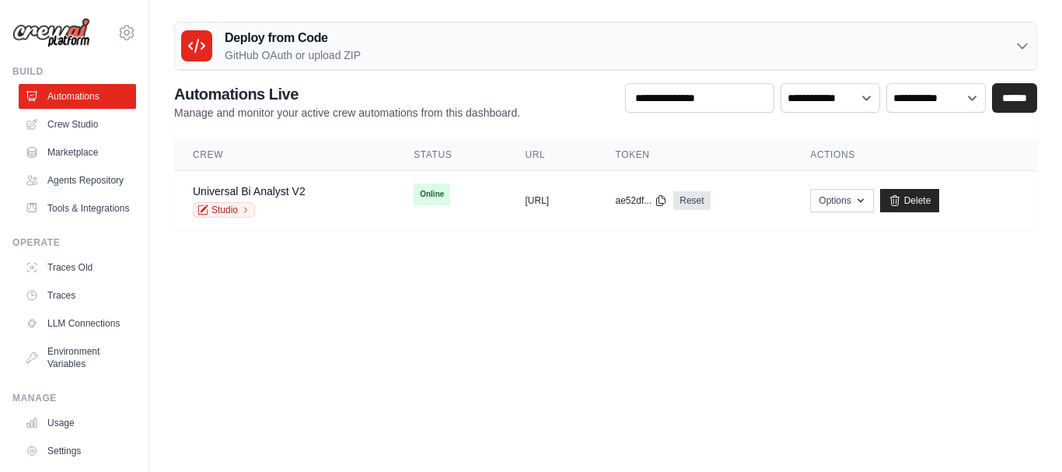
type input "**********"
click at [249, 33] on h3 "Deploy from Code" at bounding box center [293, 38] width 136 height 19
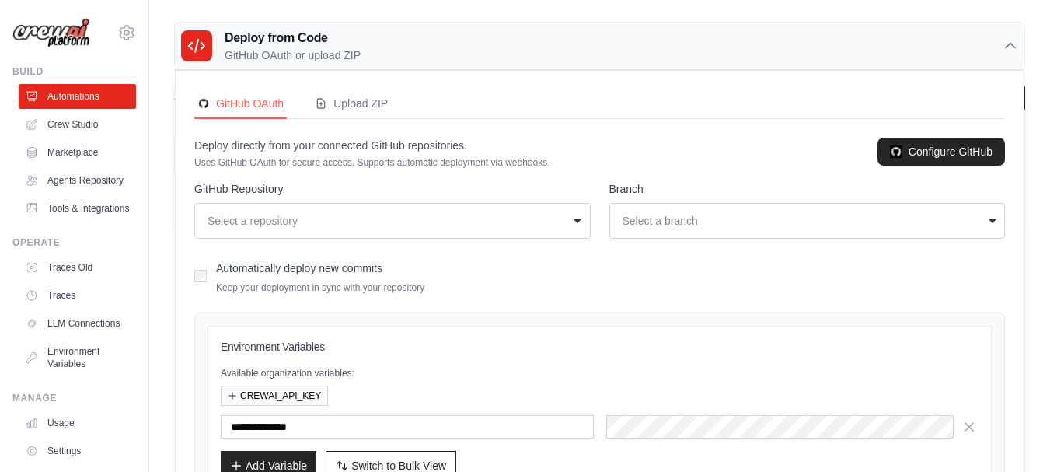
click at [576, 218] on div "Select a repository" at bounding box center [392, 221] width 376 height 22
click at [759, 296] on form "**********" at bounding box center [599, 368] width 811 height 374
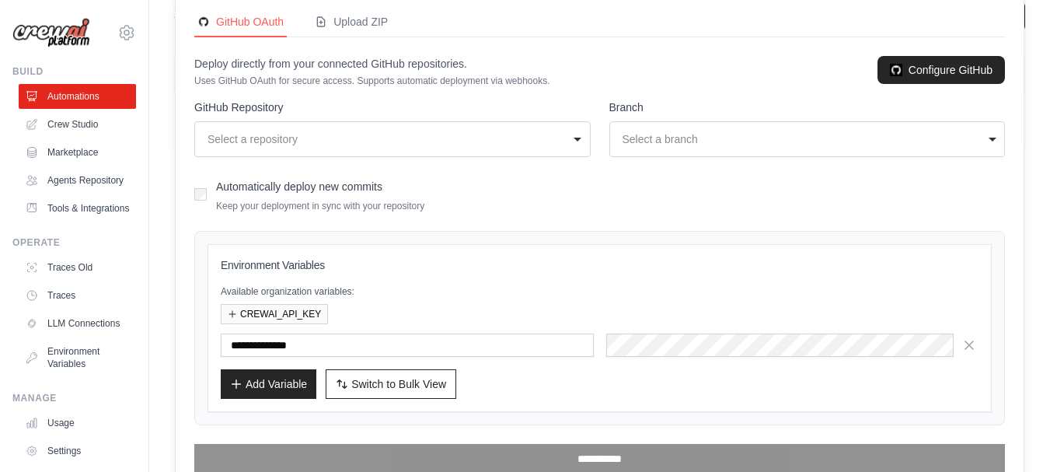
scroll to position [121, 0]
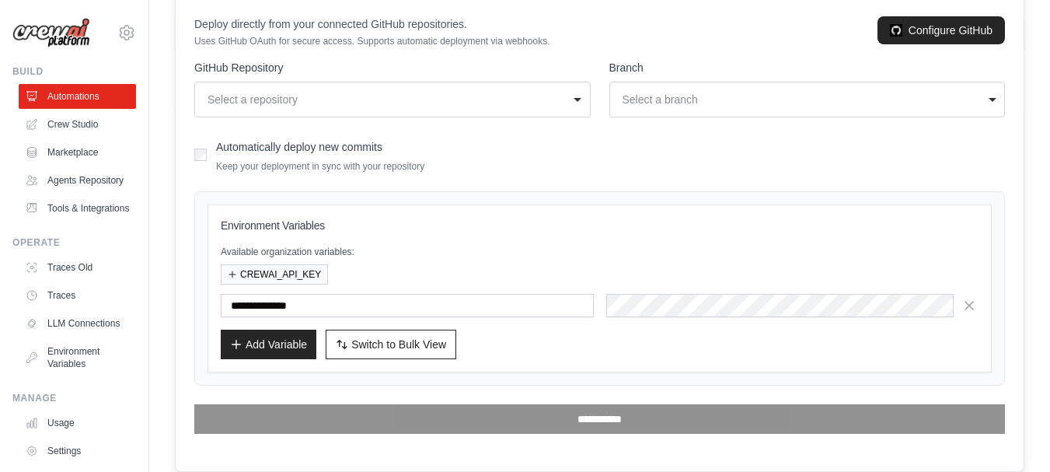
click at [582, 150] on div "Automatically deploy new commits Keep your deployment in sync with your reposit…" at bounding box center [599, 154] width 811 height 37
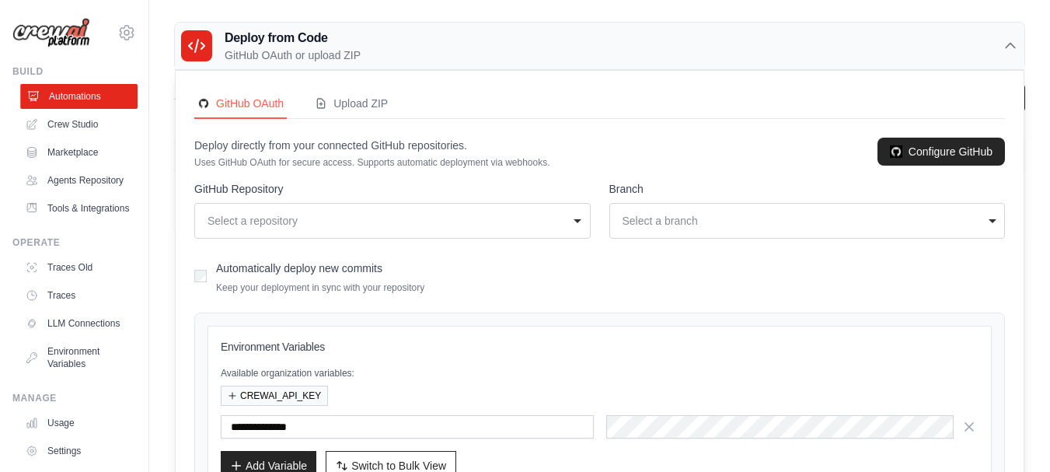
click at [86, 96] on link "Automations" at bounding box center [78, 96] width 117 height 25
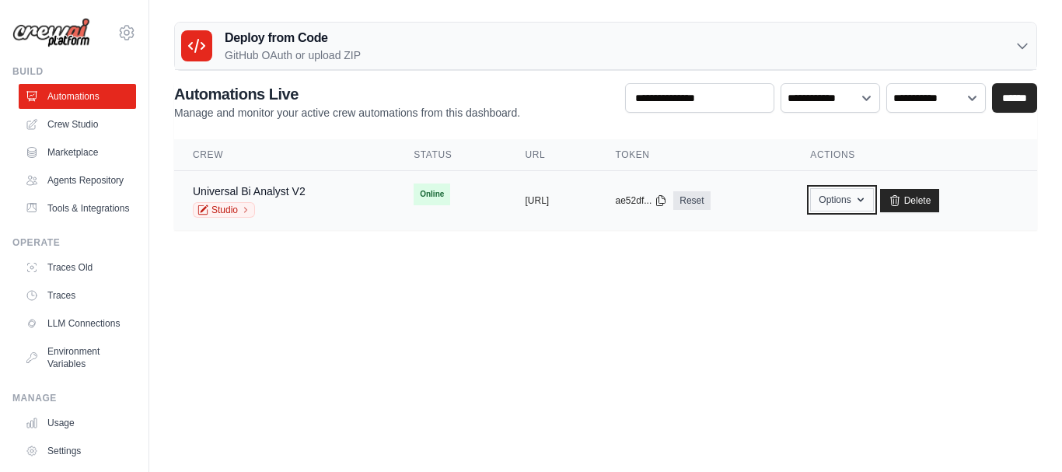
click at [873, 205] on button "Options" at bounding box center [841, 199] width 63 height 23
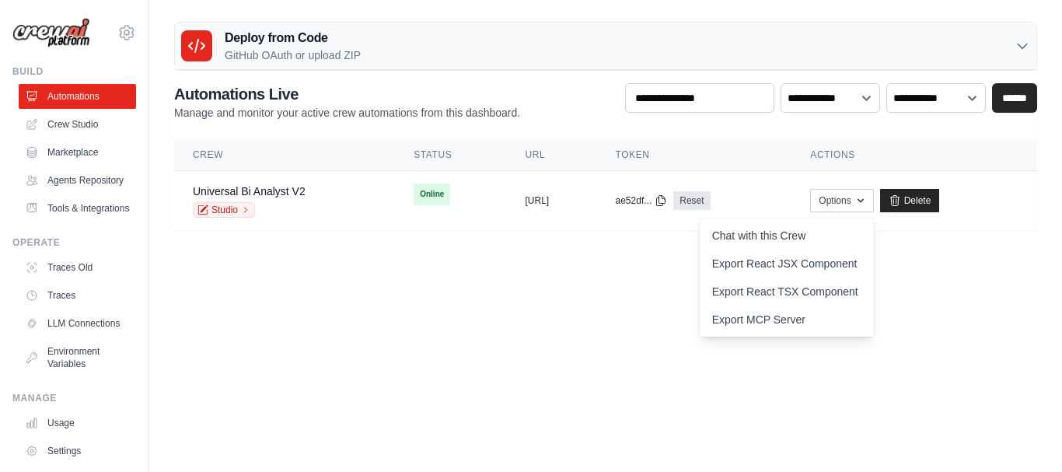
click at [461, 326] on body "[EMAIL_ADDRESS][DOMAIN_NAME] Settings Build Automations" at bounding box center [531, 236] width 1062 height 472
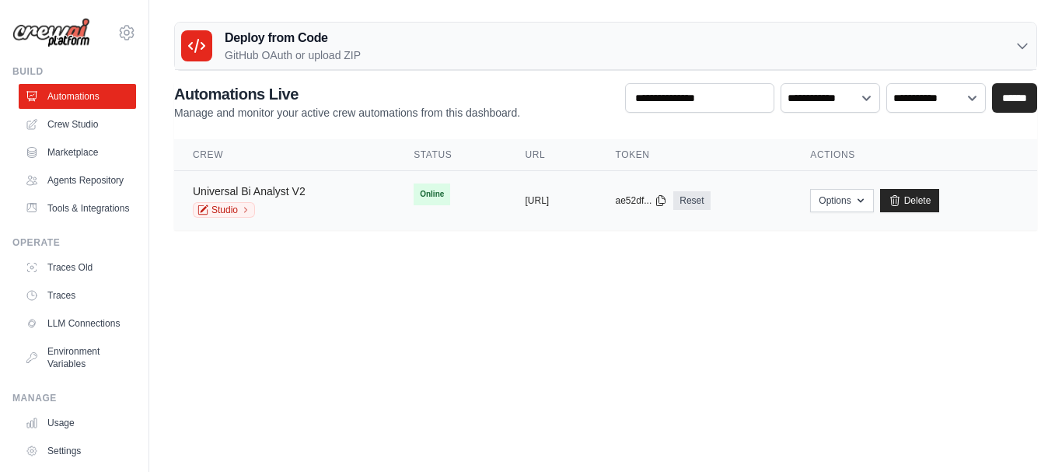
click at [278, 190] on link "Universal Bi Analyst V2" at bounding box center [249, 191] width 113 height 12
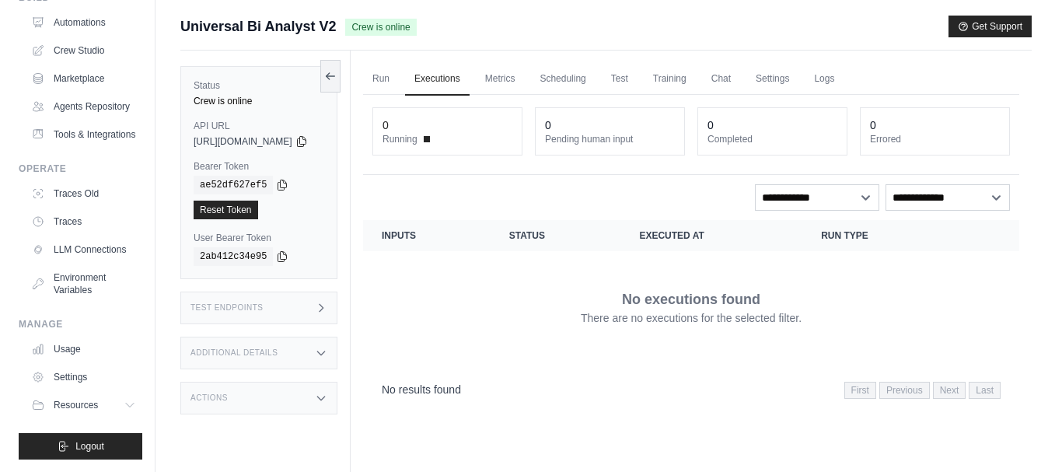
scroll to position [111, 0]
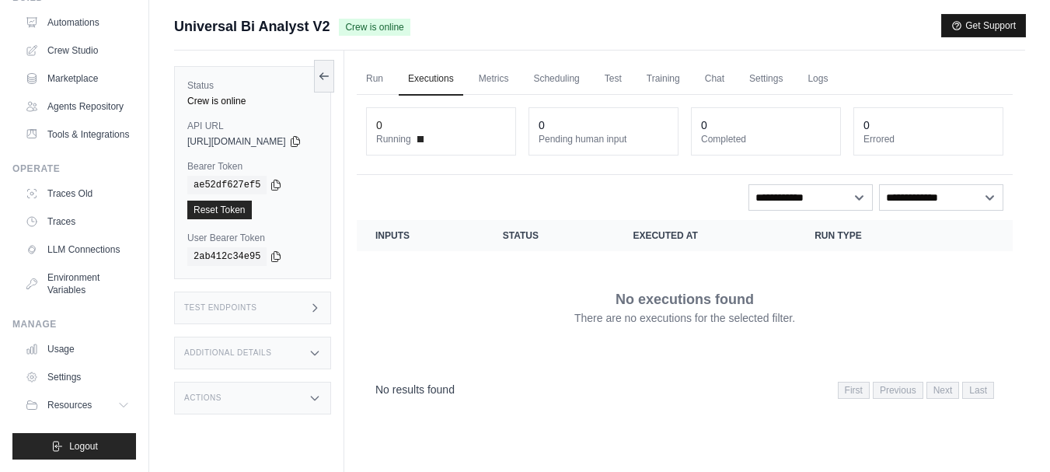
click at [978, 22] on button "Get Support" at bounding box center [983, 26] width 83 height 22
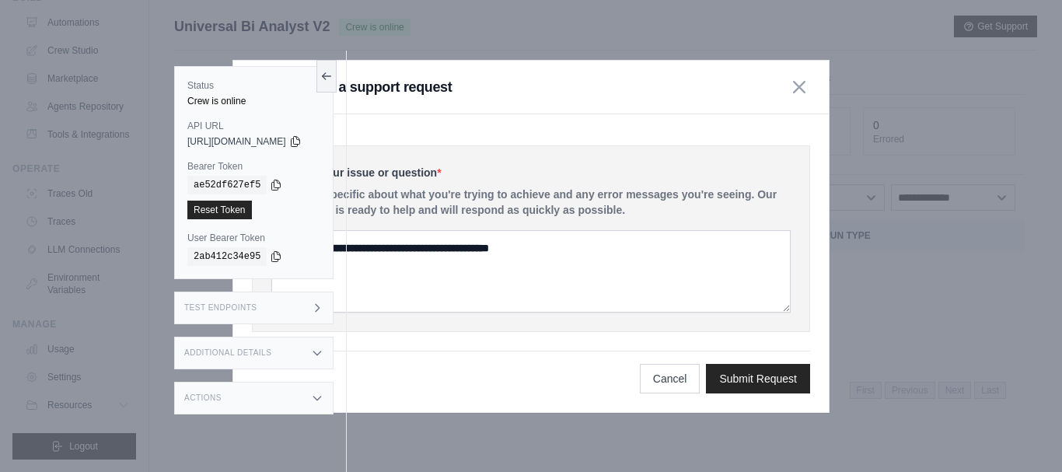
click at [560, 96] on div "Submit a support request" at bounding box center [530, 88] width 595 height 54
click at [512, 77] on div "Submit a support request" at bounding box center [530, 88] width 595 height 54
click at [333, 77] on icon at bounding box center [326, 75] width 12 height 12
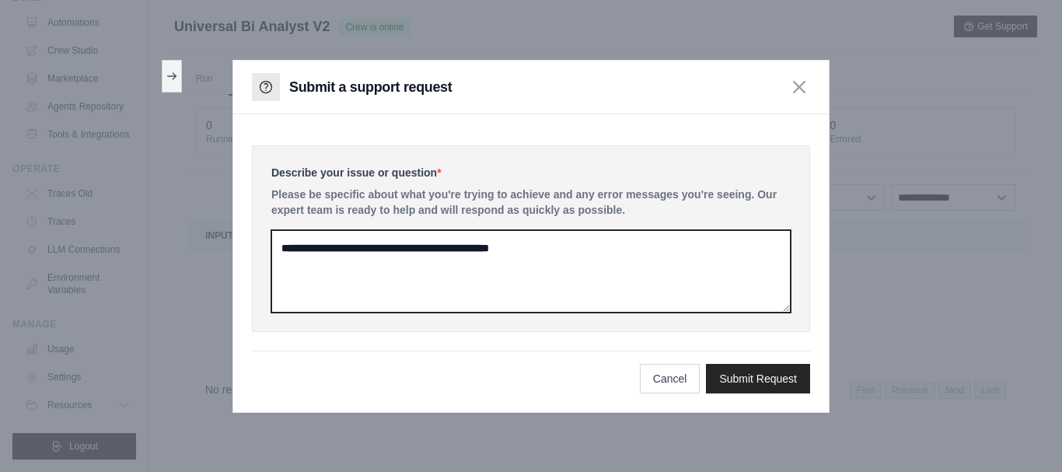
click at [283, 246] on textarea at bounding box center [530, 271] width 519 height 82
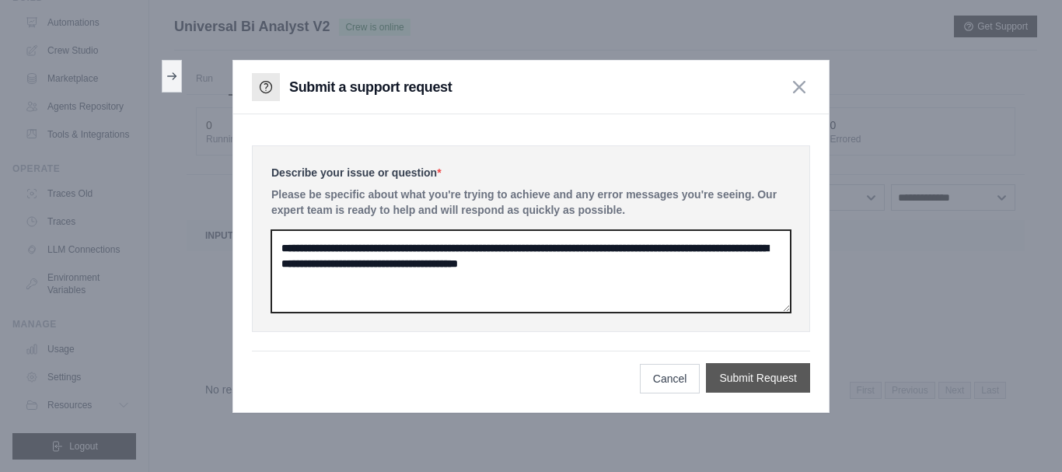
type textarea "**********"
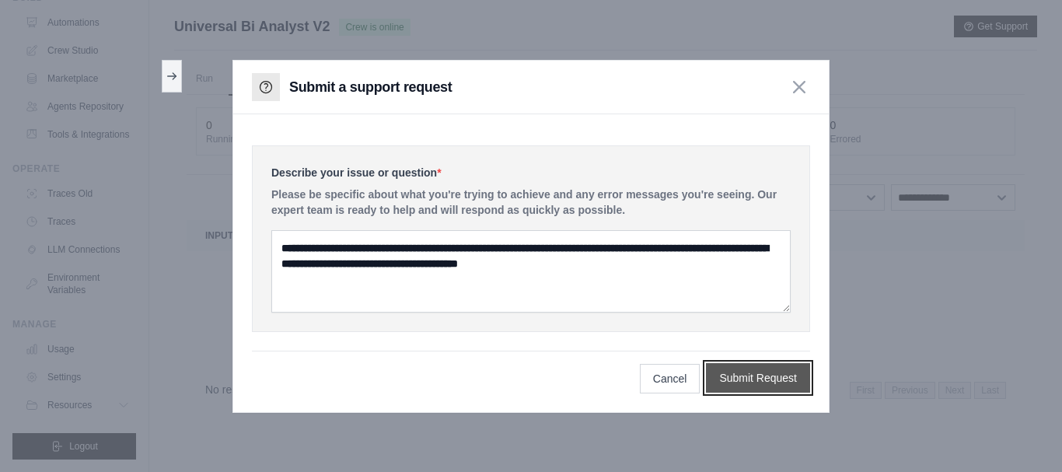
click at [757, 373] on button "Submit Request" at bounding box center [758, 378] width 104 height 30
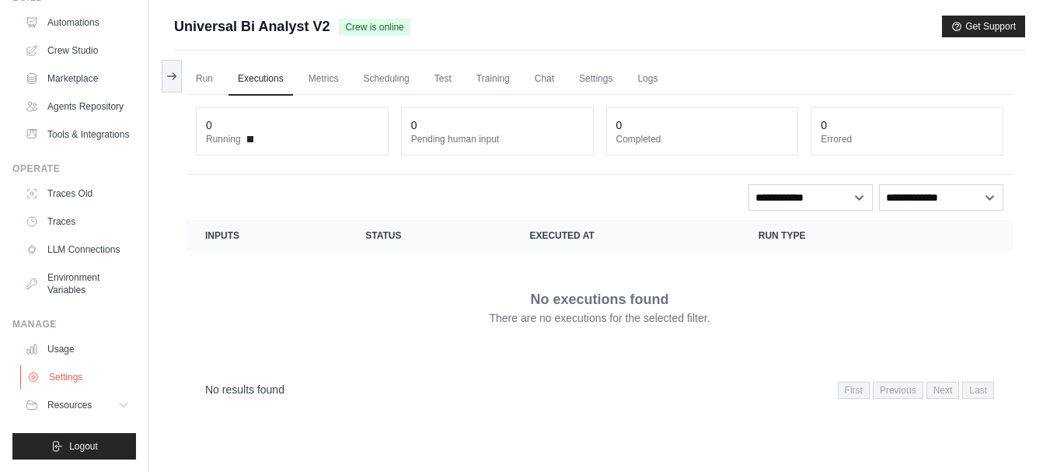
click at [73, 376] on link "Settings" at bounding box center [78, 376] width 117 height 25
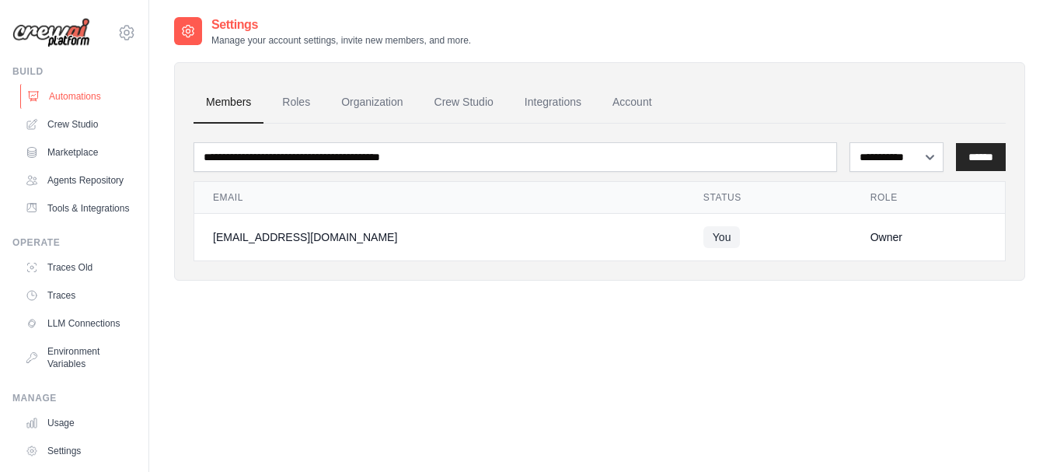
click at [99, 92] on link "Automations" at bounding box center [78, 96] width 117 height 25
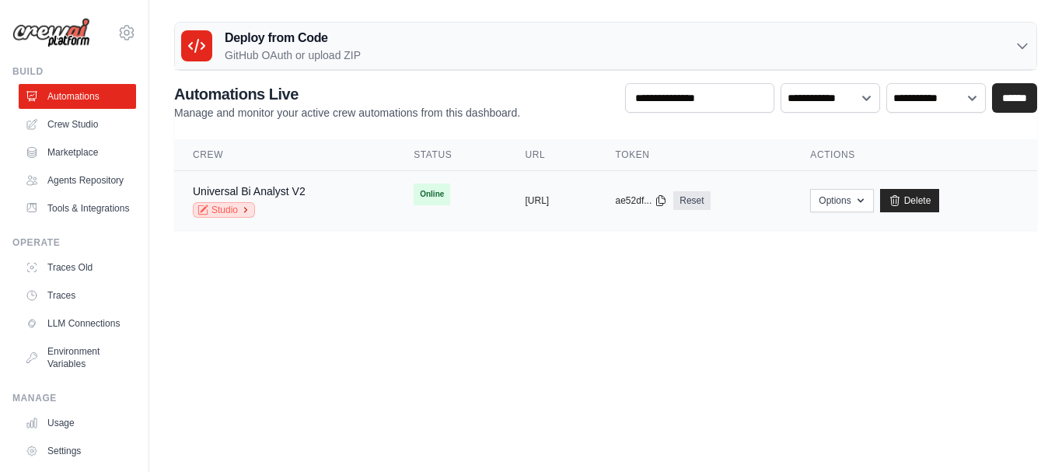
click at [227, 209] on link "Studio" at bounding box center [224, 210] width 62 height 16
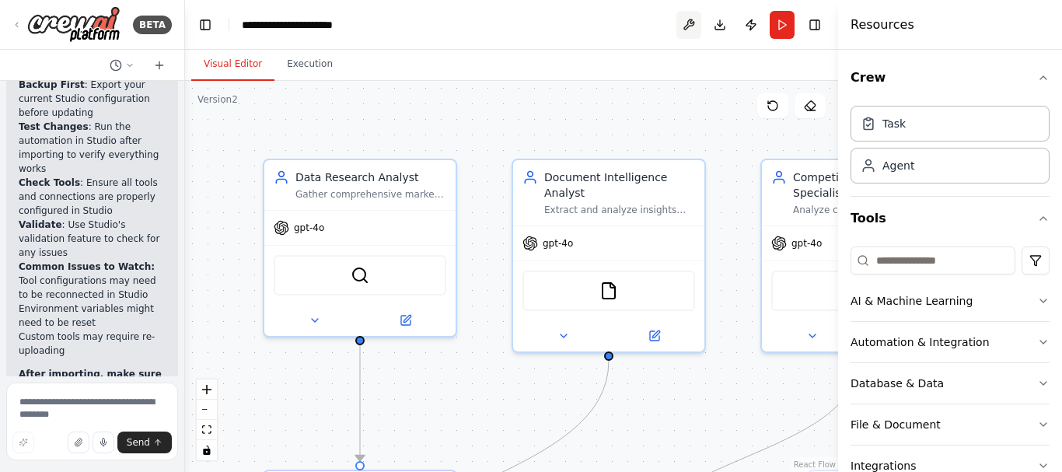
click at [686, 23] on button at bounding box center [688, 25] width 25 height 28
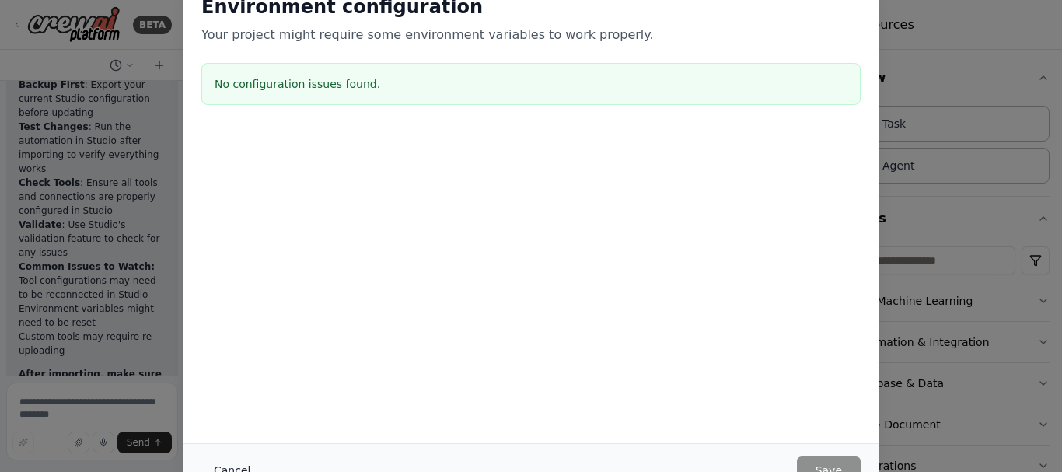
click at [226, 466] on button "Cancel" at bounding box center [231, 470] width 61 height 28
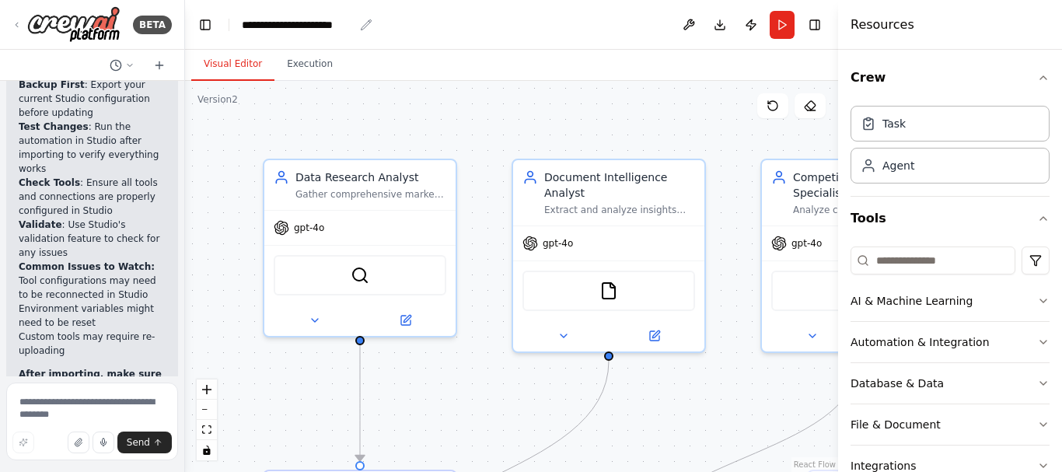
click at [367, 29] on icon "breadcrumb" at bounding box center [366, 25] width 12 height 12
click at [208, 29] on button "Toggle Left Sidebar" at bounding box center [205, 25] width 22 height 22
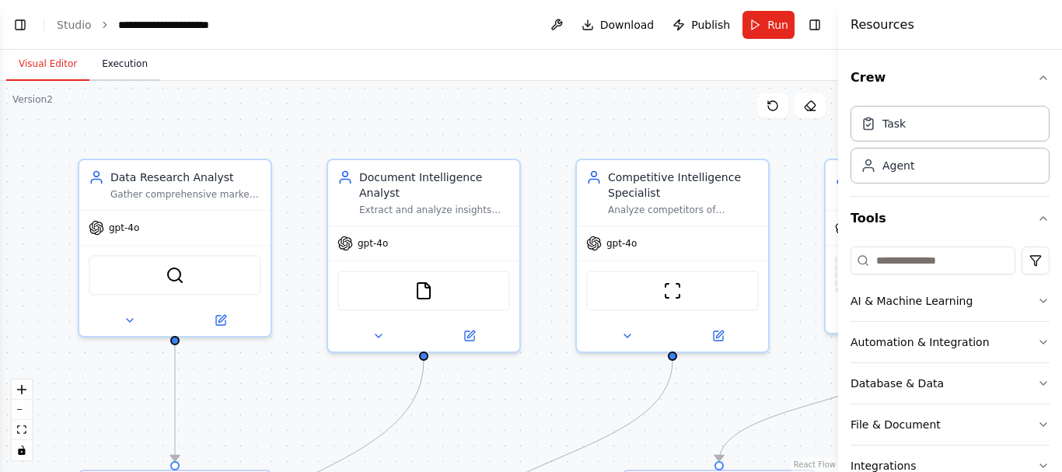
click at [122, 65] on button "Execution" at bounding box center [124, 64] width 71 height 33
